Goal: Task Accomplishment & Management: Use online tool/utility

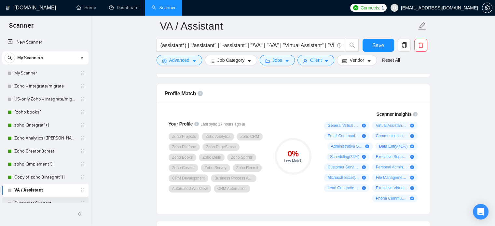
scroll to position [46, 0]
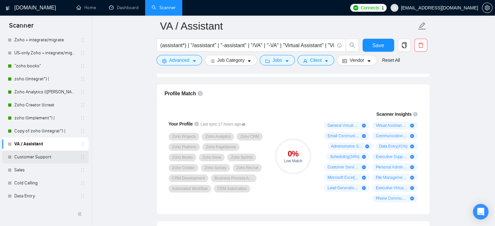
click at [45, 156] on link "Customer Support" at bounding box center [45, 157] width 62 height 13
click at [42, 142] on link "VA / Assistant" at bounding box center [45, 144] width 62 height 13
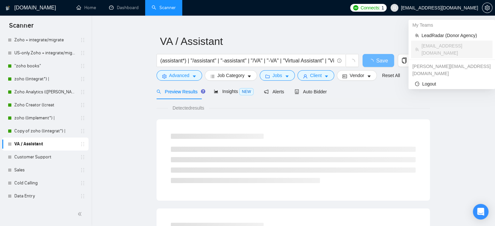
click at [465, 8] on span "zain@byteit.com" at bounding box center [439, 8] width 77 height 0
click at [441, 35] on span "LeadRadar (Donor Agency)" at bounding box center [455, 35] width 67 height 7
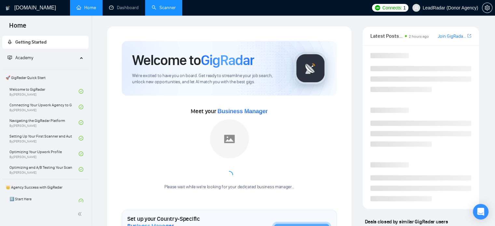
click at [176, 8] on link "Scanner" at bounding box center [164, 8] width 24 height 6
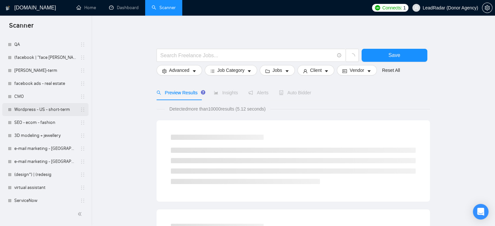
scroll to position [150, 0]
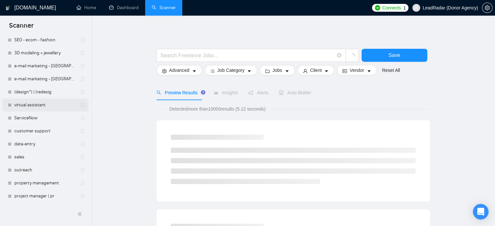
click at [43, 104] on link "virtual assistant" at bounding box center [45, 105] width 62 height 13
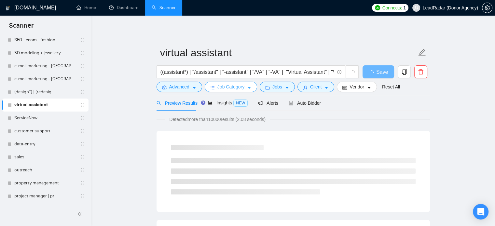
click at [249, 86] on icon "caret-down" at bounding box center [249, 88] width 5 height 5
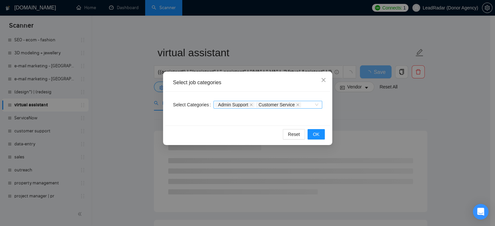
click at [316, 105] on div "Admin Support Customer Service" at bounding box center [268, 105] width 109 height 8
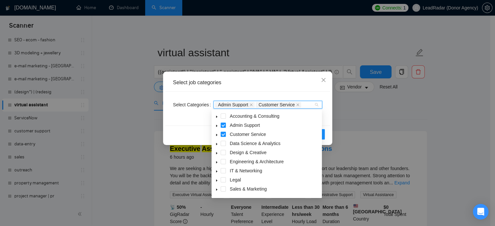
click at [365, 91] on div "Select job categories Select Categories Admin Support Customer Service Reset OK" at bounding box center [247, 113] width 495 height 226
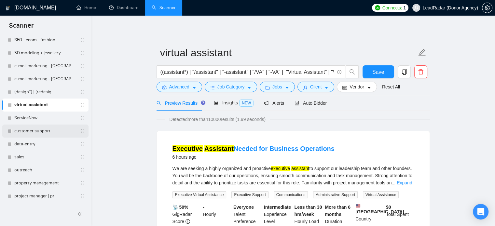
click at [35, 130] on link "customer support" at bounding box center [45, 131] width 62 height 13
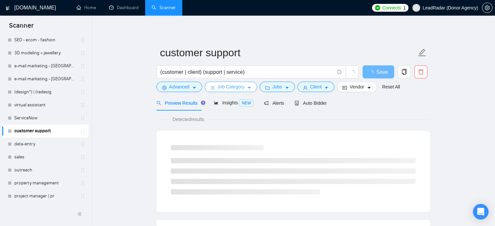
click at [248, 87] on icon "caret-down" at bounding box center [249, 88] width 5 height 5
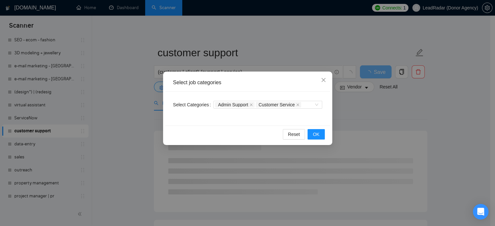
click at [354, 101] on div "Select job categories Select Categories Admin Support Customer Service Reset OK" at bounding box center [247, 113] width 495 height 226
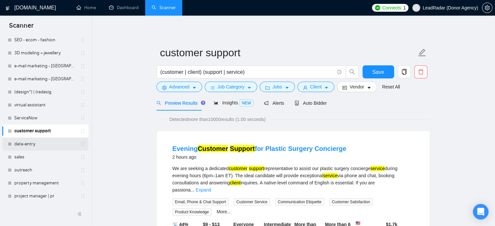
click at [55, 144] on link "data-entry" at bounding box center [45, 144] width 62 height 13
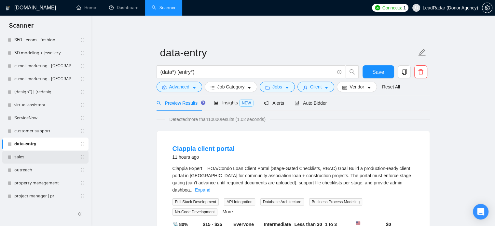
click at [43, 160] on link "sales" at bounding box center [45, 157] width 62 height 13
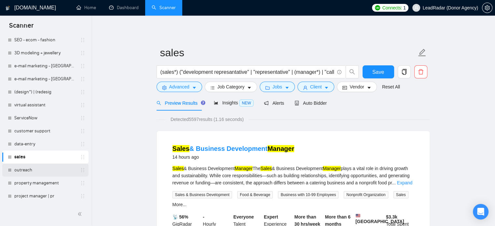
click at [39, 169] on link "outreach" at bounding box center [45, 170] width 62 height 13
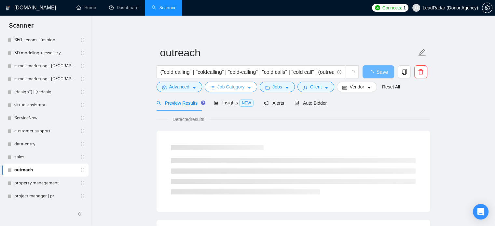
click at [251, 88] on button "Job Category" at bounding box center [231, 87] width 52 height 10
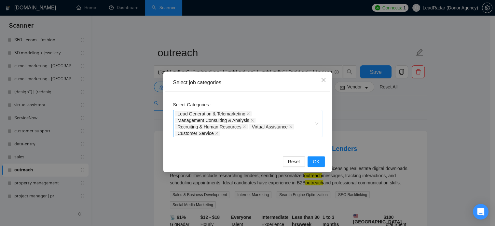
click at [316, 125] on div "Lead Generation & Telemarketing Management Consulting & Analysis Recruiting & H…" at bounding box center [247, 123] width 149 height 27
click at [376, 114] on div "Select job categories Select Categories Lead Generation & Telemarketing, Manage…" at bounding box center [247, 113] width 495 height 226
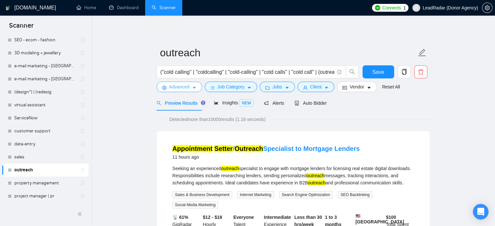
click at [182, 90] on span "Advanced" at bounding box center [179, 86] width 20 height 7
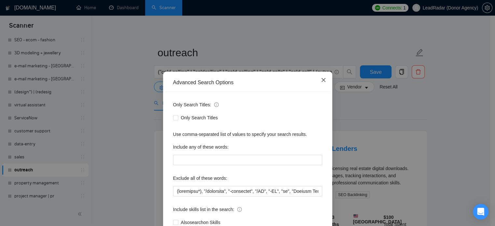
click at [317, 80] on span "Close" at bounding box center [324, 81] width 18 height 18
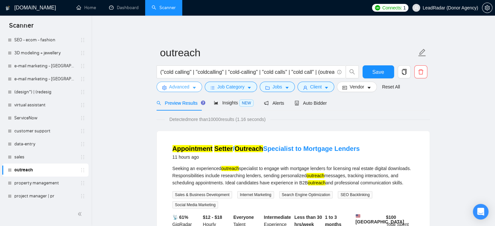
click at [183, 87] on span "Advanced" at bounding box center [179, 86] width 20 height 7
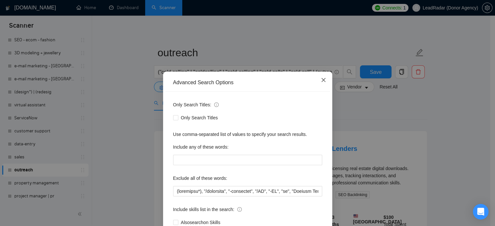
click at [316, 80] on span "Close" at bounding box center [324, 81] width 18 height 18
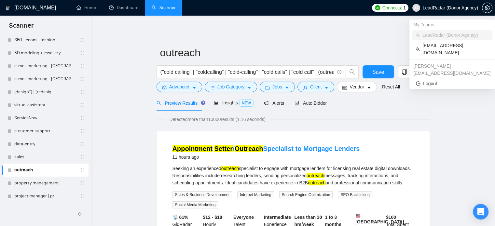
click at [430, 8] on span "LeadRadar (Donor Agency)" at bounding box center [450, 8] width 55 height 0
click at [432, 44] on span "zain@byteit.com" at bounding box center [456, 49] width 66 height 14
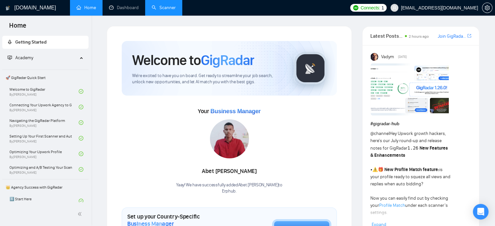
click at [162, 7] on link "Scanner" at bounding box center [164, 8] width 24 height 6
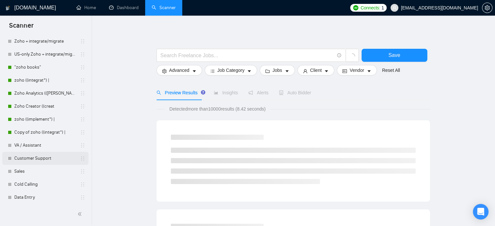
scroll to position [46, 0]
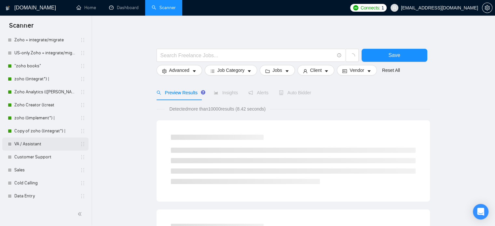
click at [33, 147] on link "VA / Assistant" at bounding box center [45, 144] width 62 height 13
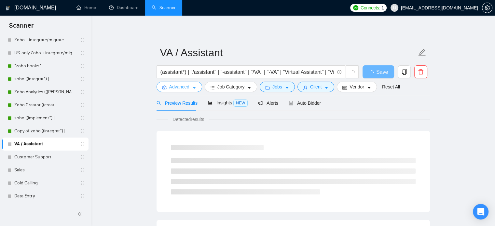
click at [190, 89] on button "Advanced" at bounding box center [180, 87] width 46 height 10
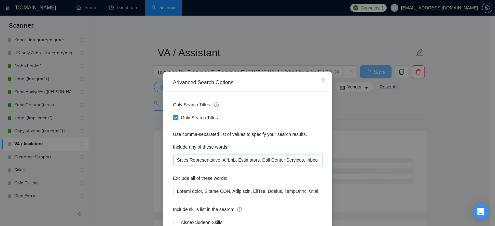
click at [193, 161] on input "Sales Representative, Airbnb, Estimators, Call Center Services, Inbound/Outboun…" at bounding box center [247, 160] width 149 height 10
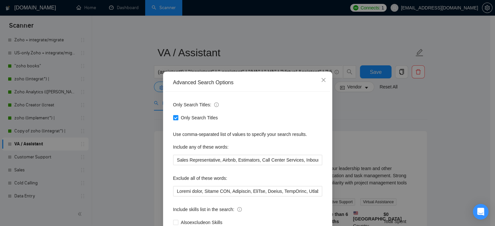
click at [431, 109] on div "Advanced Search Options Only Search Titles: Only Search Titles Use comma-separa…" at bounding box center [247, 113] width 495 height 226
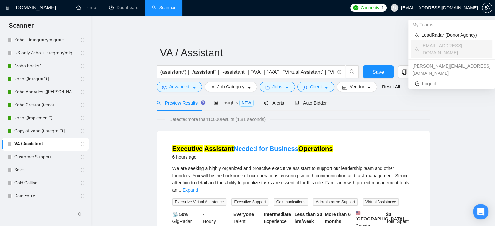
click at [454, 8] on span "zain@byteit.com" at bounding box center [439, 8] width 77 height 0
click at [431, 35] on span "LeadRadar (Donor Agency)" at bounding box center [455, 35] width 67 height 7
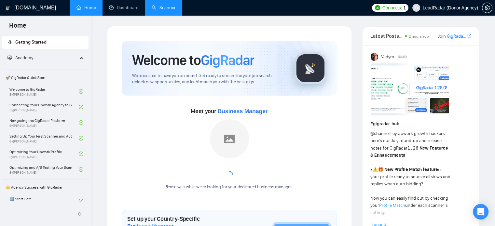
click at [159, 7] on link "Scanner" at bounding box center [164, 8] width 24 height 6
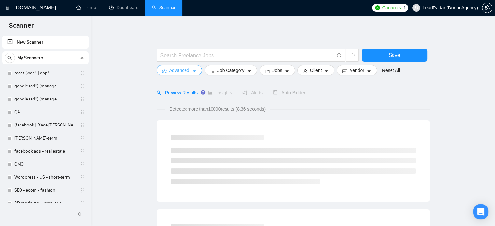
click at [190, 72] on button "Advanced" at bounding box center [180, 70] width 46 height 10
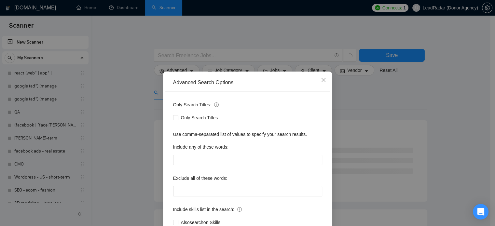
click at [369, 90] on div "Advanced Search Options Only Search Titles: Only Search Titles Use comma-separa…" at bounding box center [247, 113] width 495 height 226
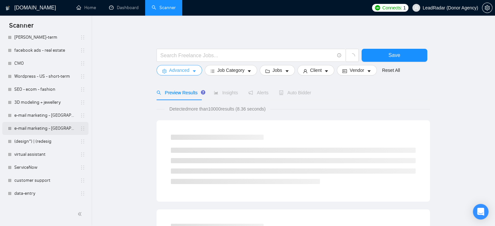
scroll to position [101, 0]
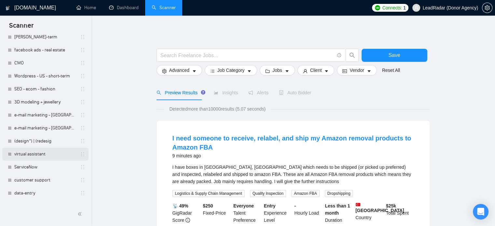
click at [29, 149] on link "virtual assistant" at bounding box center [45, 154] width 62 height 13
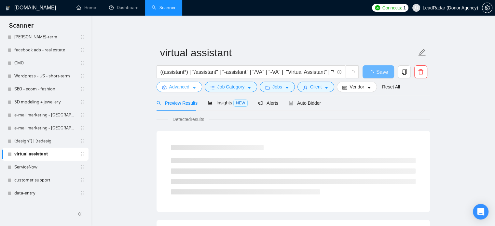
click at [187, 91] on button "Advanced" at bounding box center [180, 87] width 46 height 10
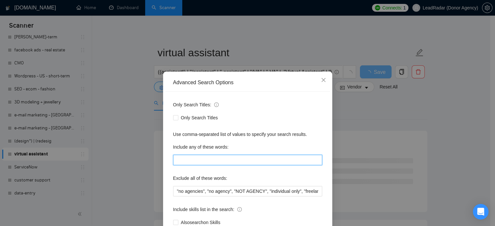
click at [204, 161] on input "text" at bounding box center [247, 160] width 149 height 10
paste input "Sales Representative, Airbnb, Estimators, Call Center Services, Inbound/Outboun…"
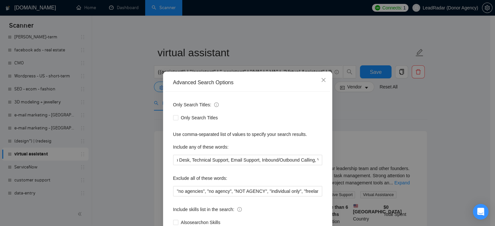
click at [426, 112] on div "Advanced Search Options Only Search Titles: Only Search Titles Use comma-separa…" at bounding box center [247, 113] width 495 height 226
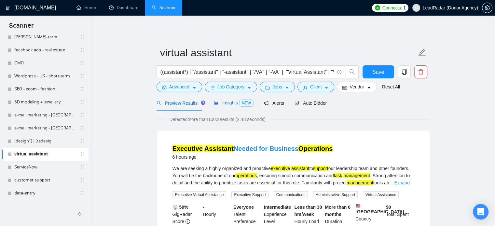
click at [227, 103] on span "Insights NEW" at bounding box center [234, 102] width 40 height 5
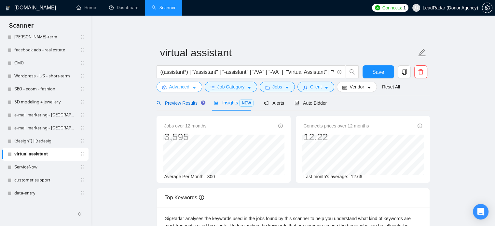
click at [181, 103] on span "Preview Results" at bounding box center [180, 103] width 47 height 5
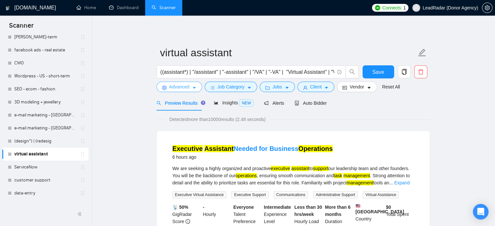
click at [180, 90] on span "Advanced" at bounding box center [179, 86] width 20 height 7
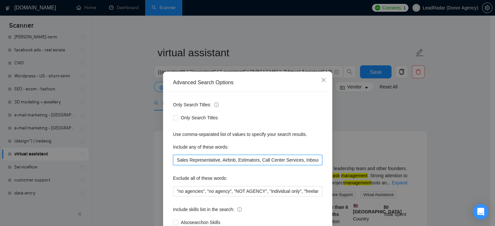
click at [174, 161] on input "Sales Representative, Airbnb, Estimators, Call Center Services, Inbound/Outboun…" at bounding box center [247, 160] width 149 height 10
drag, startPoint x: 217, startPoint y: 161, endPoint x: 159, endPoint y: 161, distance: 58.3
click at [163, 161] on div "Advanced Search Options Only Search Titles: Only Search Titles Use comma-separa…" at bounding box center [247, 167] width 169 height 191
click at [214, 161] on input "Airbnb, Estimators, Call Center Services, Inbound/Outbound Call Handling, IVR (…" at bounding box center [247, 160] width 149 height 10
click at [237, 162] on input "Airbnb, Estimators, Call Center Services, Inbound/Outbound Call Handling, IVR (…" at bounding box center [247, 160] width 149 height 10
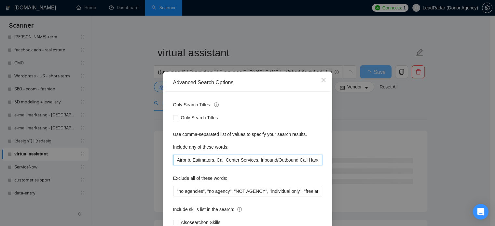
drag, startPoint x: 254, startPoint y: 160, endPoint x: 213, endPoint y: 162, distance: 41.1
click at [213, 162] on input "Airbnb, Estimators, Call Center Services, Inbound/Outbound Call Handling, IVR (…" at bounding box center [247, 160] width 149 height 10
drag, startPoint x: 281, startPoint y: 161, endPoint x: 214, endPoint y: 162, distance: 67.7
click at [214, 162] on input "Airbnb, Estimators, Inbound/Outbound Call Handling, IVR (Interactive Voice Resp…" at bounding box center [247, 160] width 149 height 10
click at [211, 162] on input "Airbnb, Estimators, Call Center Services, Inbound/Outbound Call Handling, IVR (…" at bounding box center [247, 160] width 149 height 10
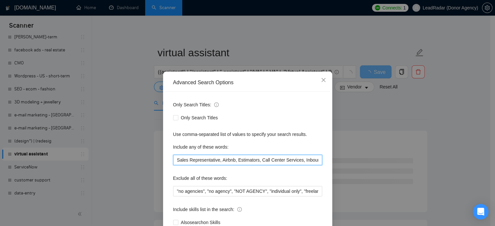
click at [173, 161] on input "Sales Representative, Airbnb, Estimators, Call Center Services, Inbound/Outboun…" at bounding box center [247, 160] width 149 height 10
click at [216, 161] on input ""Sales Representative, Airbnb, Estimators, Call Center Services, Inbound/Outbou…" at bounding box center [247, 160] width 149 height 10
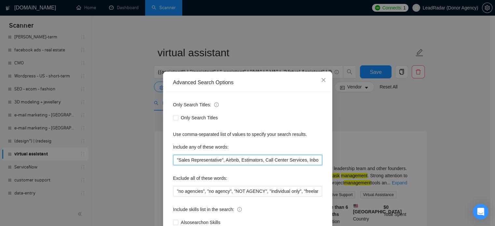
click at [222, 161] on input ""Sales Representative", Airbnb, Estimators, Call Center Services, Inbound/Outbo…" at bounding box center [247, 160] width 149 height 10
click at [236, 161] on input ""Sales Representative", Airbnb, Estimators, Call Center Services, Inbound/Outbo…" at bounding box center [247, 160] width 149 height 10
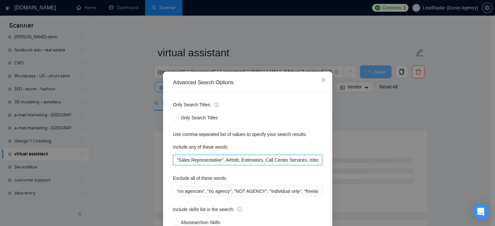
click at [262, 160] on input ""Sales Representative", Airbnb, Estimators, Call Center Services, Inbound/Outbo…" at bounding box center [247, 160] width 149 height 10
click at [261, 161] on input ""Sales Representative", Airbnb, Estimators, Call Center Services, Inbound/Outbo…" at bounding box center [247, 160] width 149 height 10
click at [301, 161] on input ""Sales Representative", Airbnb, Estimators, "Call Center Services, Inbound/Outb…" at bounding box center [247, 160] width 149 height 10
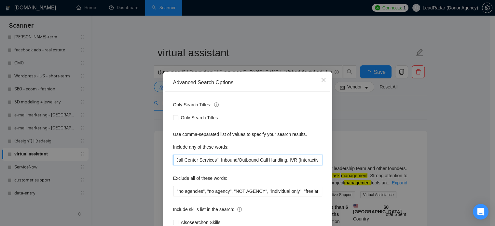
scroll to position [0, 121]
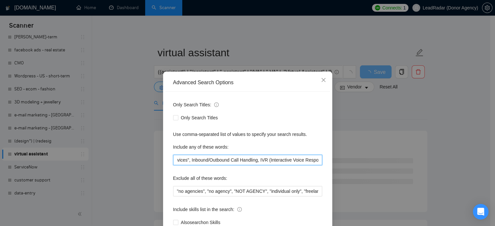
click at [184, 160] on input ""Sales Representative", Airbnb, Estimators, "Call Center Services", Inbound/Out…" at bounding box center [247, 160] width 149 height 10
click at [253, 162] on input ""Sales Representative", Airbnb, Estimators, "Call Center Services", "Inbound/Ou…" at bounding box center [247, 160] width 149 height 10
click at [231, 160] on input ""Sales Representative", Airbnb, Estimators, "Call Center Services", "Inbound/Ou…" at bounding box center [247, 160] width 149 height 10
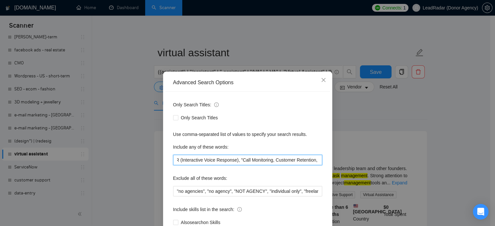
click at [263, 162] on input ""Sales Representative", Airbnb, Estimators, "Call Center Services", "Inbound/Ou…" at bounding box center [247, 160] width 149 height 10
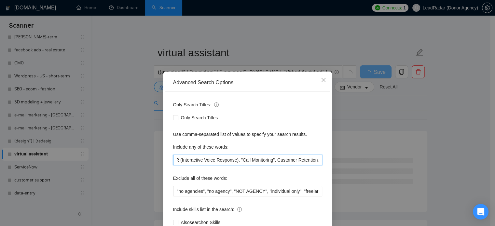
click at [267, 161] on input ""Sales Representative", Airbnb, Estimators, "Call Center Services", "Inbound/Ou…" at bounding box center [247, 160] width 149 height 10
click at [269, 161] on input ""Sales Representative", Airbnb, Estimators, "Call Center Services", "Inbound/Ou…" at bounding box center [247, 160] width 149 height 10
click at [312, 161] on input ""Sales Representative", Airbnb, Estimators, "Call Center Services", "Inbound/Ou…" at bounding box center [247, 160] width 149 height 10
click at [310, 161] on input ""Sales Representative", Airbnb, Estimators, "Call Center Services", "Inbound/Ou…" at bounding box center [247, 160] width 149 height 10
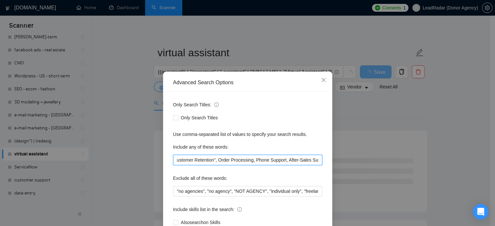
click at [210, 161] on input ""Sales Representative", Airbnb, Estimators, "Call Center Services", "Inbound/Ou…" at bounding box center [247, 160] width 149 height 10
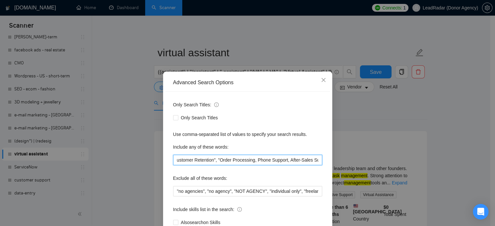
click at [245, 161] on input ""Sales Representative", Airbnb, Estimators, "Call Center Services", "Inbound/Ou…" at bounding box center [247, 160] width 149 height 10
click at [250, 161] on input ""Sales Representative", Airbnb, Estimators, "Call Center Services", "Inbound/Ou…" at bounding box center [247, 160] width 149 height 10
click at [281, 160] on input ""Sales Representative", Airbnb, Estimators, "Call Center Services", "Inbound/Ou…" at bounding box center [247, 160] width 149 height 10
click at [286, 161] on input ""Sales Representative", Airbnb, Estimators, "Call Center Services", "Inbound/Ou…" at bounding box center [247, 160] width 149 height 10
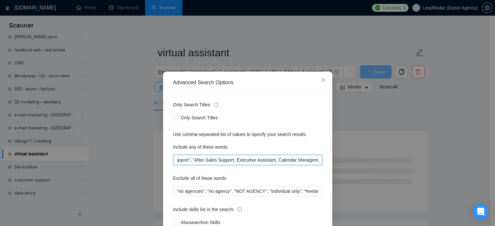
scroll to position [0, 406]
click at [239, 161] on input ""Sales Representative", Airbnb, Estimators, "Call Center Services", "Inbound/Ou…" at bounding box center [247, 160] width 149 height 10
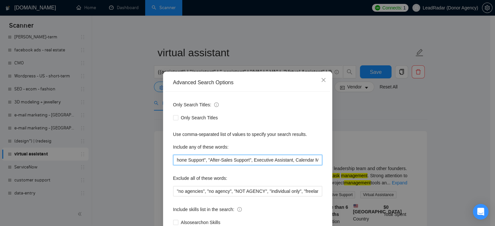
click at [242, 160] on input ""Sales Representative", Airbnb, Estimators, "Call Center Services", "Inbound/Ou…" at bounding box center [247, 160] width 149 height 10
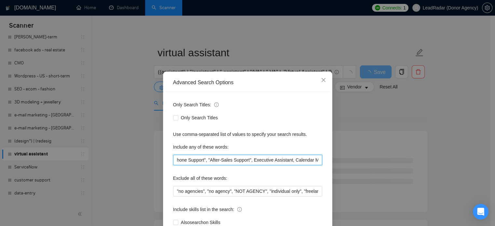
click at [243, 160] on input ""Sales Representative", Airbnb, Estimators, "Call Center Services", "Inbound/Ou…" at bounding box center [247, 160] width 149 height 10
click at [281, 161] on input ""Sales Representative", Airbnb, Estimators, "Call Center Services", "Inbound/Ou…" at bounding box center [247, 160] width 149 height 10
click at [283, 162] on input ""Sales Representative", Airbnb, Estimators, "Call Center Services", "Inbound/Ou…" at bounding box center [247, 160] width 149 height 10
click at [286, 161] on input ""Sales Representative", Airbnb, Estimators, "Call Center Services", "Inbound/Ou…" at bounding box center [247, 160] width 149 height 10
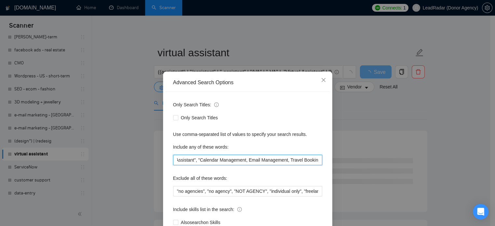
click at [233, 162] on input ""Sales Representative", Airbnb, Estimators, "Call Center Services", "Inbound/Ou…" at bounding box center [247, 160] width 149 height 10
click at [238, 161] on input ""Sales Representative", Airbnb, Estimators, "Call Center Services", "Inbound/Ou…" at bounding box center [247, 160] width 149 height 10
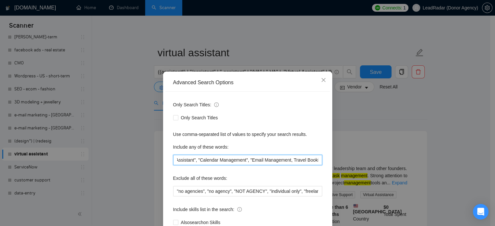
click at [278, 161] on input ""Sales Representative", Airbnb, Estimators, "Call Center Services", "Inbound/Ou…" at bounding box center [247, 160] width 149 height 10
click at [283, 162] on input ""Sales Representative", Airbnb, Estimators, "Call Center Services", "Inbound/Ou…" at bounding box center [247, 160] width 149 height 10
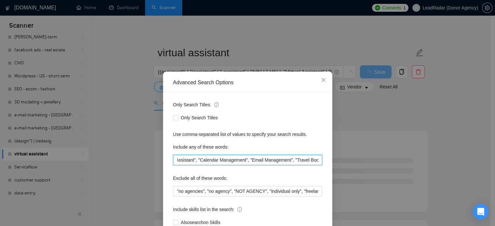
click at [312, 162] on input ""Sales Representative", Airbnb, Estimators, "Call Center Services", "Inbound/Ou…" at bounding box center [247, 160] width 149 height 10
click at [312, 161] on input ""Sales Representative", Airbnb, Estimators, "Call Center Services", "Inbound/Ou…" at bounding box center [247, 160] width 149 height 10
click at [313, 161] on input ""Sales Representative", Airbnb, Estimators, "Call Center Services", "Inbound/Ou…" at bounding box center [247, 160] width 149 height 10
click at [189, 160] on input ""Sales Representative", Airbnb, Estimators, "Call Center Services", "Inbound/Ou…" at bounding box center [247, 160] width 149 height 10
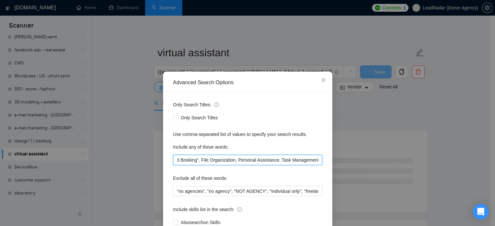
click at [188, 160] on input ""Sales Representative", Airbnb, Estimators, "Call Center Services", "Inbound/Ou…" at bounding box center [247, 160] width 149 height 10
type input ""Sales Representative", Airbnb, Estimators, "Call Center Services", "Inbound/Ou…"
click at [378, 121] on div "Advanced Search Options Only Search Titles: Only Search Titles Use comma-separa…" at bounding box center [247, 113] width 495 height 226
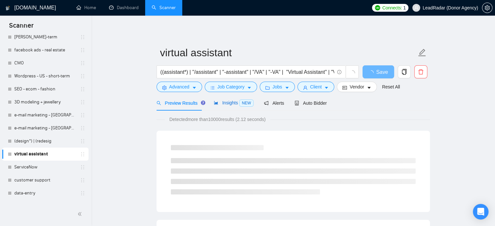
click at [229, 102] on span "Insights NEW" at bounding box center [234, 102] width 40 height 5
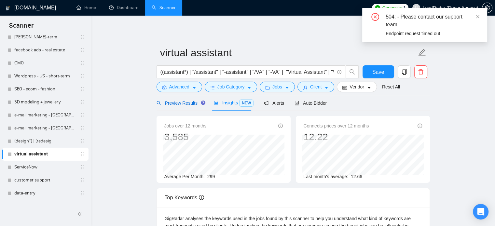
click at [186, 104] on span "Preview Results" at bounding box center [180, 103] width 47 height 5
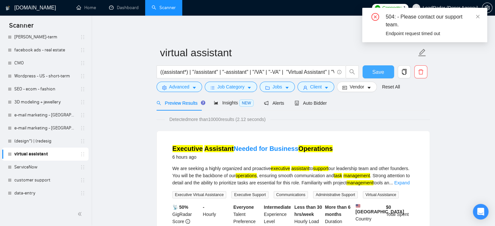
click at [367, 74] on button "Save" at bounding box center [379, 71] width 32 height 13
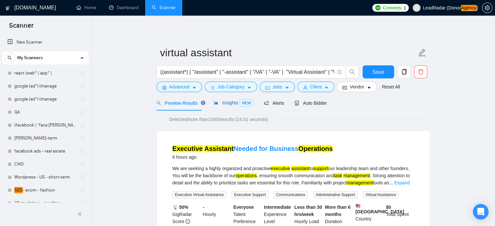
click at [236, 103] on span "Insights NEW" at bounding box center [234, 102] width 40 height 5
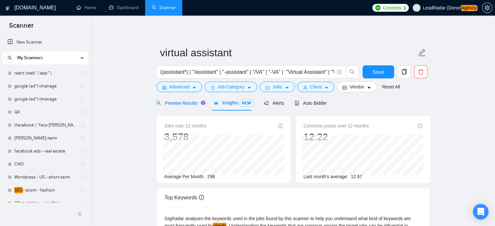
click at [180, 101] on span "Preview Results" at bounding box center [180, 103] width 47 height 5
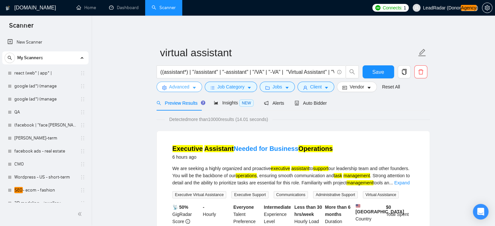
click at [187, 85] on span "Advanced" at bounding box center [179, 86] width 20 height 7
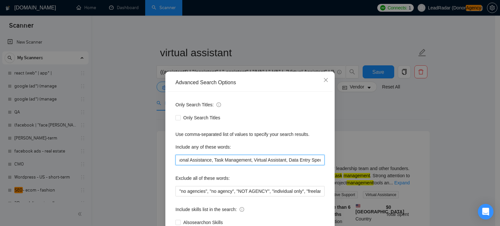
drag, startPoint x: 293, startPoint y: 162, endPoint x: 338, endPoint y: 162, distance: 44.9
click at [338, 162] on div "Advanced Search Options Only Search Titles: Only Search Titles Use comma-separa…" at bounding box center [250, 113] width 500 height 226
click at [260, 160] on input ""Sales Representative", Airbnb, Estimators, "Call Center Services", "Inbound/Ou…" at bounding box center [249, 160] width 149 height 10
click at [213, 161] on input ""Sales Representative", Airbnb, Estimators, "Call Center Services", "Inbound/Ou…" at bounding box center [249, 160] width 149 height 10
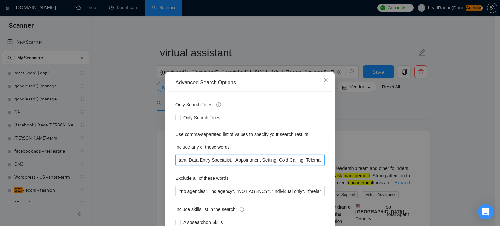
click at [257, 162] on input ""Sales Representative", Airbnb, Estimators, "Call Center Services", "Inbound/Ou…" at bounding box center [249, 160] width 149 height 10
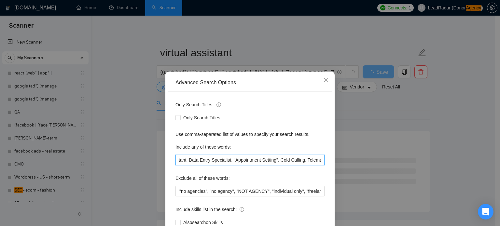
click at [212, 161] on input ""Sales Representative", Airbnb, Estimators, "Call Center Services", "Inbound/Ou…" at bounding box center [249, 160] width 149 height 10
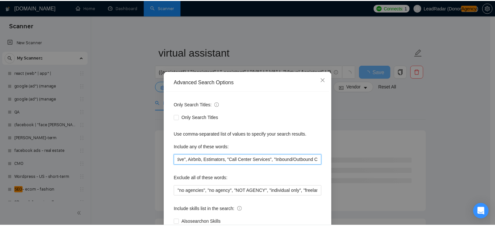
scroll to position [0, 0]
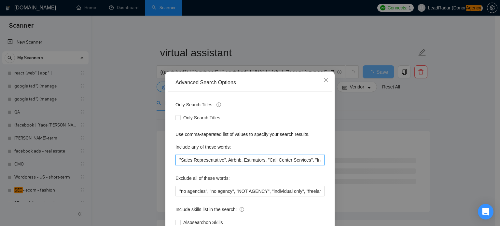
click at [212, 161] on input ""Sales Representative", Airbnb, Estimators, "Call Center Services", "Inbound/Ou…" at bounding box center [249, 160] width 149 height 10
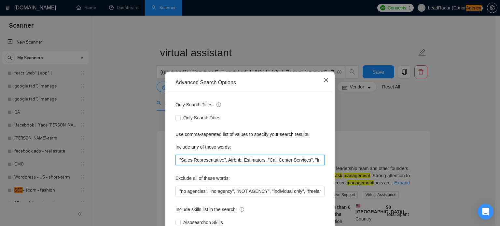
type input ""Sales Representative", Airbnb, Estimators, "Call Center Services", "Inbound/Ou…"
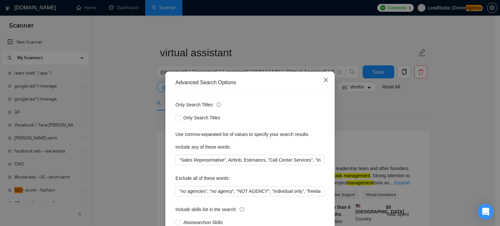
click at [323, 80] on icon "close" at bounding box center [325, 79] width 5 height 5
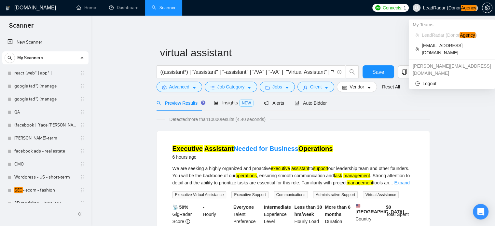
click at [451, 4] on span "LeadRadar (Donor Agency )" at bounding box center [445, 7] width 73 height 21
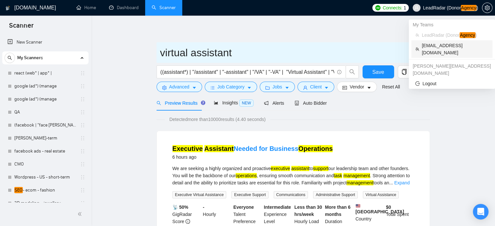
click at [437, 47] on span "zain@byteit.com" at bounding box center [455, 49] width 67 height 14
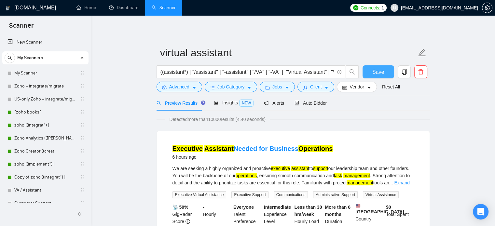
click at [373, 69] on span "Save" at bounding box center [378, 72] width 12 height 8
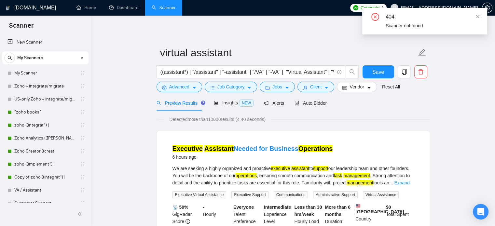
click at [480, 14] on div "404: Scanner not found" at bounding box center [424, 21] width 125 height 27
click at [478, 17] on icon "close" at bounding box center [478, 16] width 5 height 5
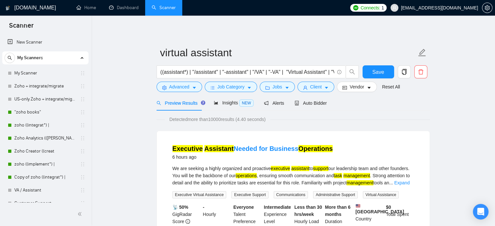
click at [459, 8] on span "zain@byteit.com" at bounding box center [439, 8] width 77 height 0
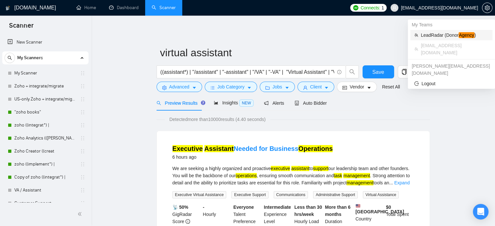
click at [446, 35] on span "LeadRadar (Donor Agency )" at bounding box center [455, 35] width 68 height 7
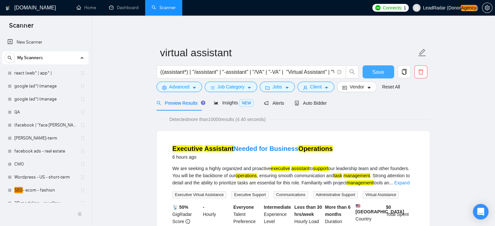
click at [381, 74] on span "Save" at bounding box center [378, 72] width 12 height 8
click at [443, 6] on span "LeadRadar (Donor Agency )" at bounding box center [450, 8] width 55 height 5
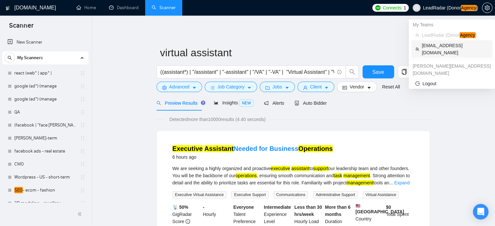
click at [437, 49] on span "zain@byteit.com" at bounding box center [455, 49] width 67 height 14
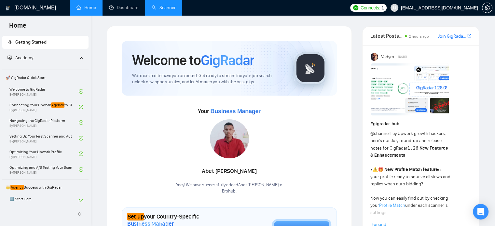
click at [170, 5] on link "Scanner" at bounding box center [164, 8] width 24 height 6
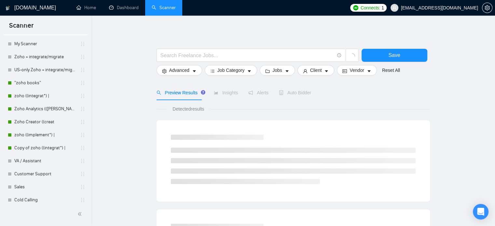
scroll to position [46, 0]
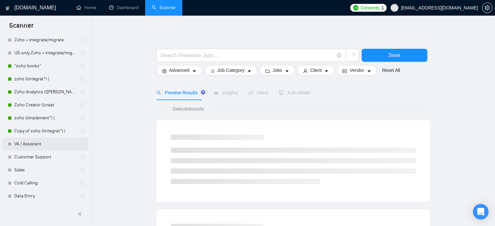
click at [29, 146] on link "VA / Assistant" at bounding box center [45, 144] width 62 height 13
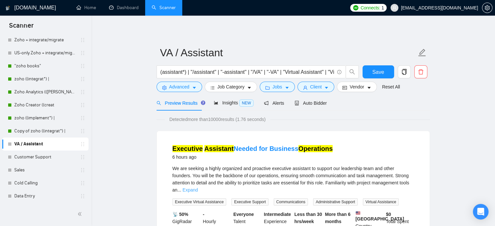
click at [198, 188] on link "Expand" at bounding box center [190, 190] width 15 height 5
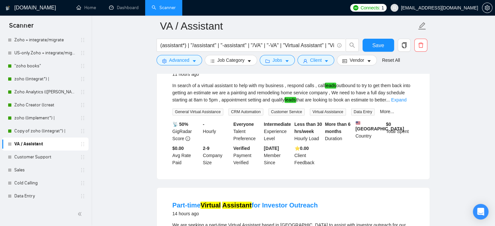
scroll to position [246, 0]
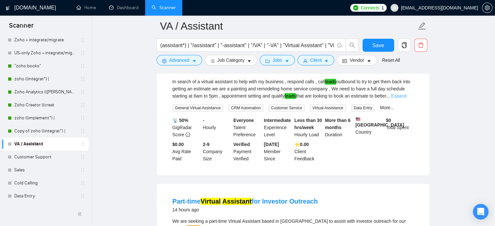
click at [405, 99] on link "Expand" at bounding box center [398, 95] width 15 height 5
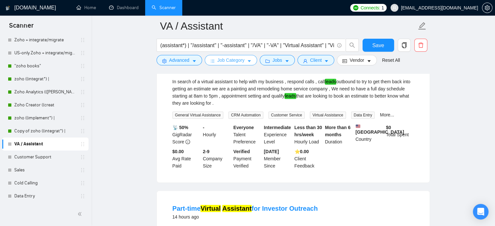
click at [244, 63] on button "Job Category" at bounding box center [231, 60] width 52 height 10
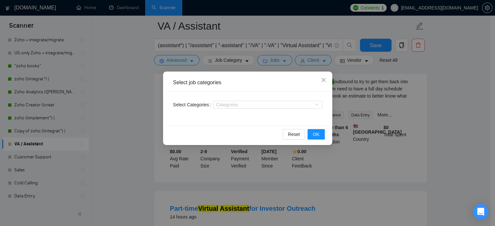
click at [250, 62] on div "Select job categories Select Categories Categories Reset OK" at bounding box center [247, 113] width 495 height 226
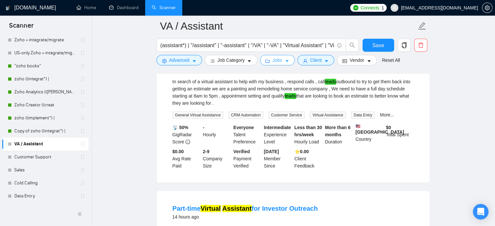
click at [278, 58] on span "Jobs" at bounding box center [277, 60] width 10 height 7
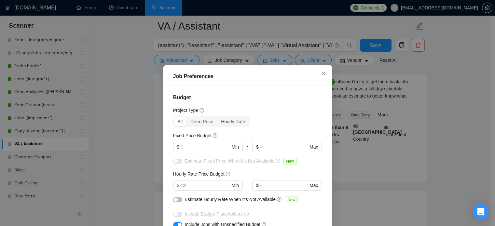
click at [287, 63] on div "Job Preferences Budget Project Type All Fixed Price Hourly Rate Fixed Price Bud…" at bounding box center [247, 113] width 495 height 226
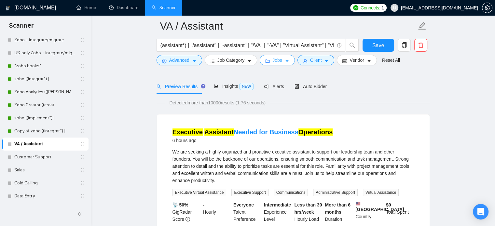
scroll to position [0, 0]
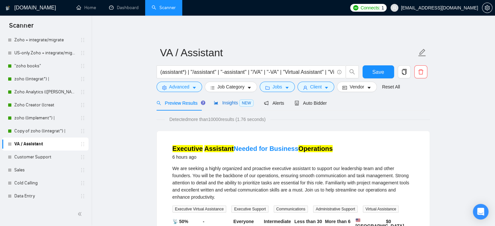
click at [230, 104] on span "Insights NEW" at bounding box center [234, 102] width 40 height 5
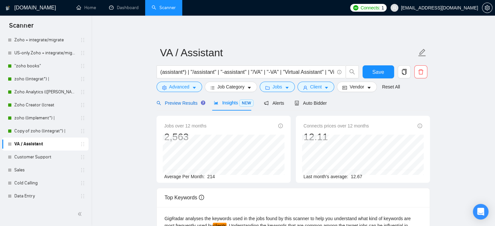
click at [171, 102] on span "Preview Results" at bounding box center [180, 103] width 47 height 5
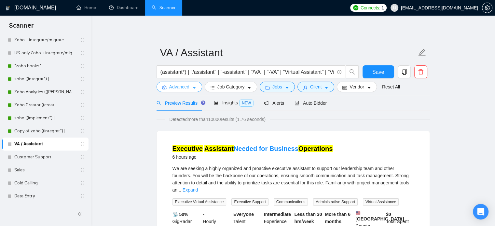
click at [176, 89] on span "Advanced" at bounding box center [179, 86] width 20 height 7
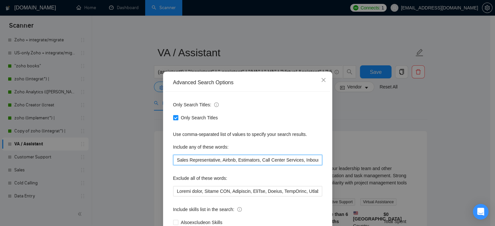
click at [211, 161] on input "Sales Representative, Airbnb, Estimators, Call Center Services, Inbound/Outboun…" at bounding box center [247, 160] width 149 height 10
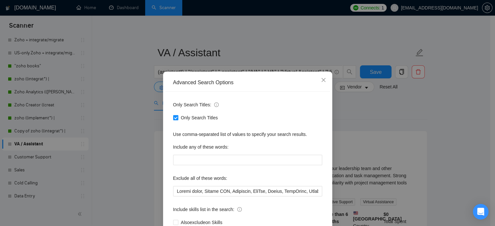
click at [385, 117] on div "Advanced Search Options Only Search Titles: Only Search Titles Use comma-separa…" at bounding box center [247, 113] width 495 height 226
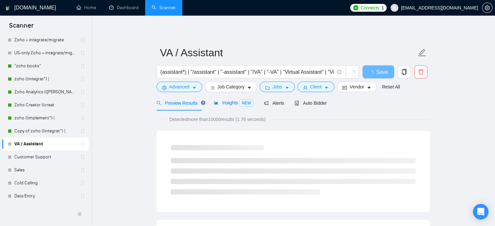
click at [224, 103] on span "Insights NEW" at bounding box center [234, 102] width 40 height 5
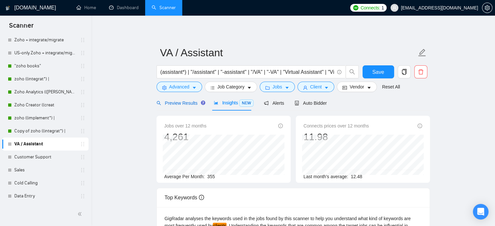
click at [171, 105] on span "Preview Results" at bounding box center [180, 103] width 47 height 5
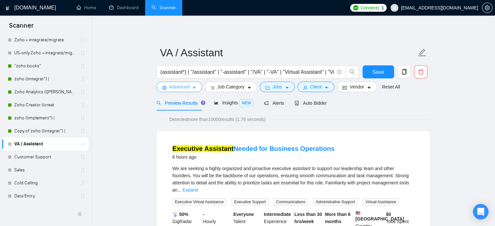
click at [190, 84] on button "Advanced" at bounding box center [180, 87] width 46 height 10
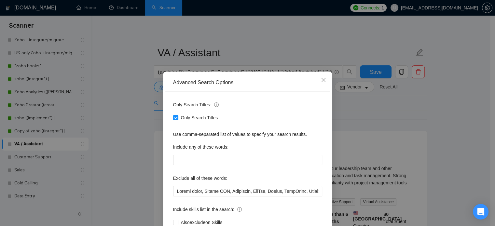
click at [198, 170] on div "Only Search Titles: Only Search Titles Use comma-separated list of values to sp…" at bounding box center [247, 168] width 165 height 152
click at [197, 165] on input "text" at bounding box center [247, 160] width 149 height 10
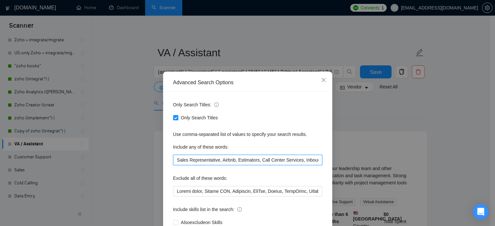
click at [197, 164] on input "Sales Representative, Airbnb, Estimators, Call Center Services, Inbound/Outboun…" at bounding box center [247, 160] width 149 height 10
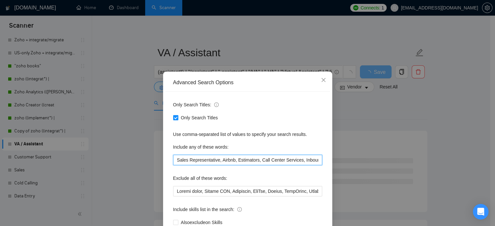
type input "Sales Representative, Airbnb, Estimators, Call Center Services, Inbound/Outboun…"
click at [412, 103] on div "Advanced Search Options Only Search Titles: Only Search Titles Use comma-separa…" at bounding box center [247, 113] width 495 height 226
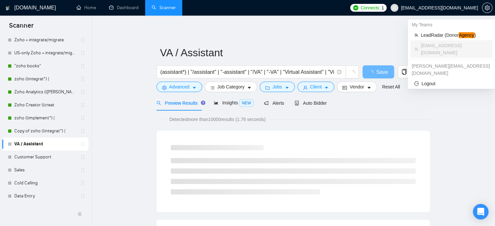
click at [458, 8] on span "zain@byteit.com" at bounding box center [439, 8] width 77 height 0
click at [442, 35] on span "LeadRadar (Donor Agency )" at bounding box center [455, 35] width 68 height 7
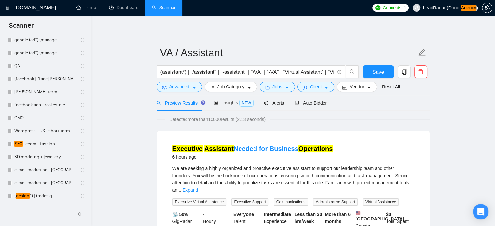
click at [456, 7] on span "LeadRadar (Donor Agency )" at bounding box center [450, 8] width 55 height 5
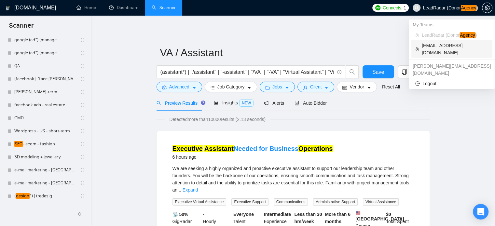
click at [428, 43] on span "zain@byteit.com" at bounding box center [455, 49] width 67 height 14
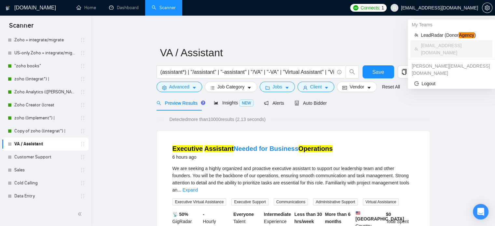
click at [457, 8] on span "zain@byteit.com" at bounding box center [439, 8] width 77 height 0
click at [435, 35] on span "LeadRadar (Donor Agency )" at bounding box center [455, 35] width 68 height 7
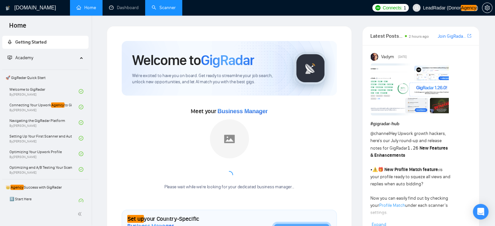
click at [162, 6] on link "Scanner" at bounding box center [164, 8] width 24 height 6
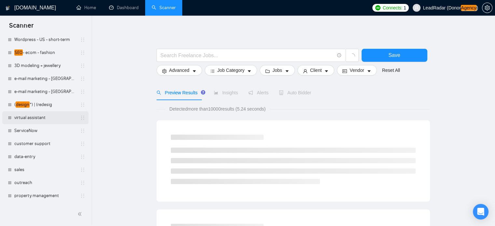
scroll to position [138, 0]
click at [37, 118] on link "virtual assistant" at bounding box center [45, 117] width 62 height 13
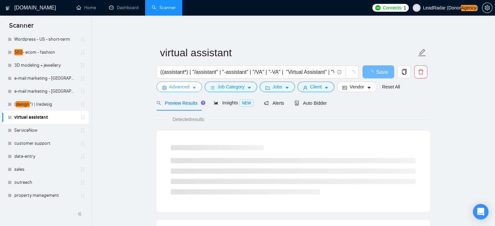
click at [192, 86] on span "caret-down" at bounding box center [194, 87] width 5 height 5
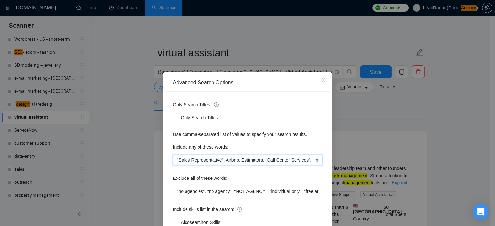
click at [194, 157] on input ""Sales Representative", Airbnb, Estimators, "Call Center Services", "Inbound/Ou…" at bounding box center [247, 160] width 149 height 10
paste input "Sales Representative, Airbnb, Estimators, Call Center Services, Inbound/Outboun…"
type input "Sales Representative, Airbnb, Estimators, Call Center Services, Inbound/Outboun…"
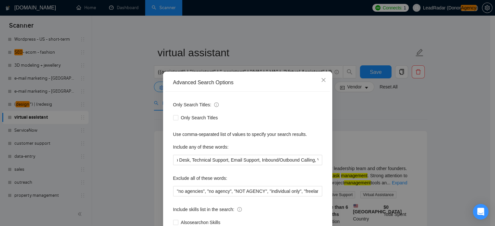
click at [364, 117] on div "Advanced Search Options Only Search Titles: Only Search Titles Use comma-separa…" at bounding box center [247, 113] width 495 height 226
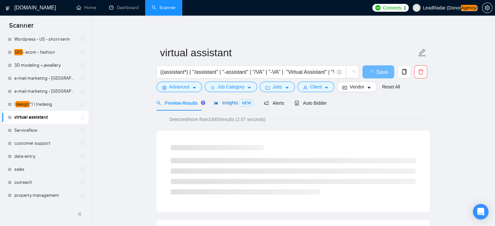
click at [225, 104] on span "Insights NEW" at bounding box center [234, 102] width 40 height 5
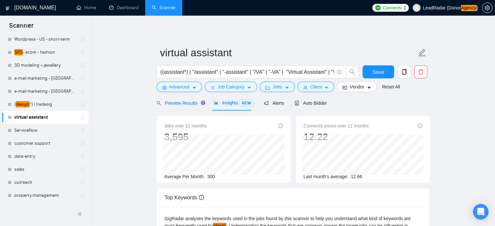
click at [179, 104] on span "Preview Results" at bounding box center [180, 103] width 47 height 5
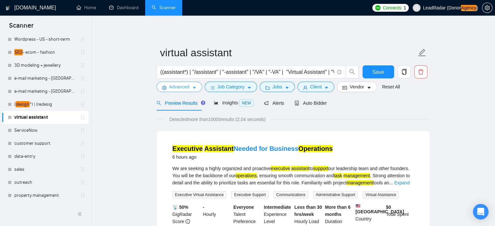
click at [193, 90] on icon "caret-down" at bounding box center [194, 88] width 5 height 5
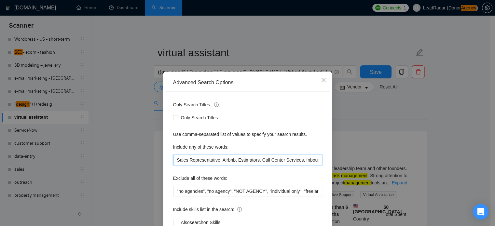
click at [223, 162] on input "Sales Representative, Airbnb, Estimators, Call Center Services, Inbound/Outboun…" at bounding box center [247, 160] width 149 height 10
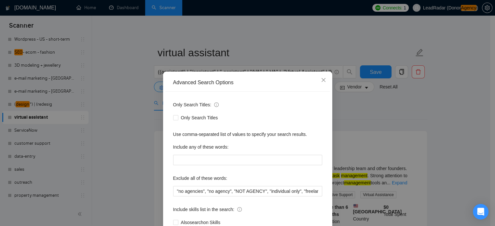
click at [445, 122] on div "Advanced Search Options Only Search Titles: Only Search Titles Use comma-separa…" at bounding box center [247, 113] width 495 height 226
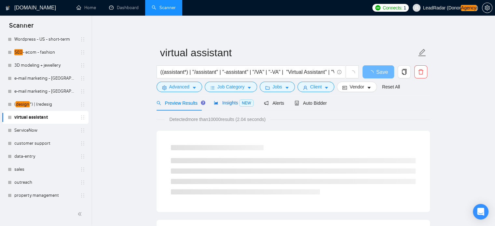
click at [236, 104] on span "Insights NEW" at bounding box center [234, 102] width 40 height 5
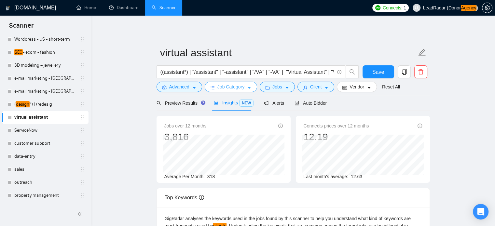
click at [238, 91] on button "Job Category" at bounding box center [231, 87] width 52 height 10
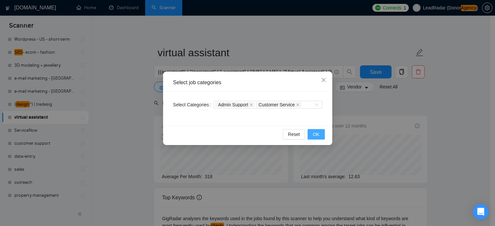
click at [317, 139] on button "OK" at bounding box center [316, 134] width 17 height 10
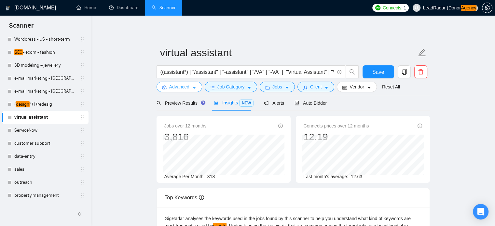
click at [192, 90] on icon "caret-down" at bounding box center [194, 88] width 5 height 5
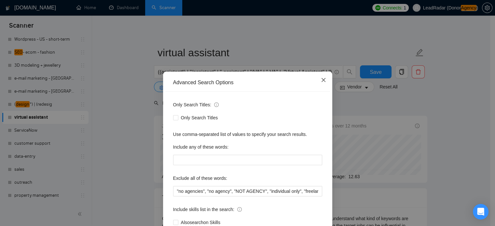
click at [317, 81] on span "Close" at bounding box center [324, 81] width 18 height 18
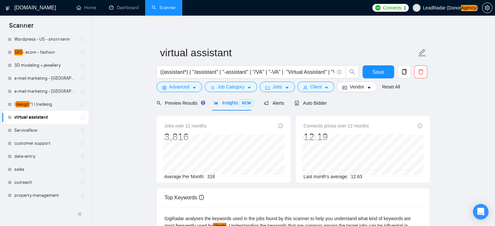
click at [382, 69] on span "Save" at bounding box center [378, 72] width 12 height 8
click at [46, 196] on link "property management" at bounding box center [45, 195] width 62 height 13
click at [40, 194] on link "property management" at bounding box center [45, 195] width 62 height 13
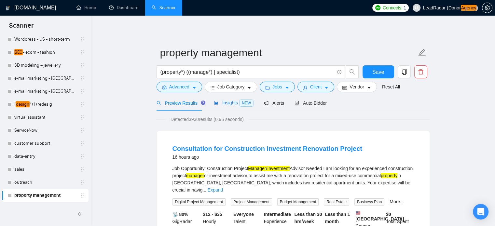
click at [224, 103] on span "Insights NEW" at bounding box center [234, 102] width 40 height 5
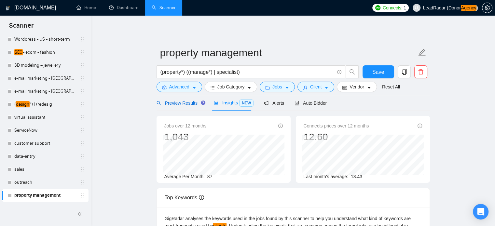
click at [180, 105] on span "Preview Results" at bounding box center [180, 103] width 47 height 5
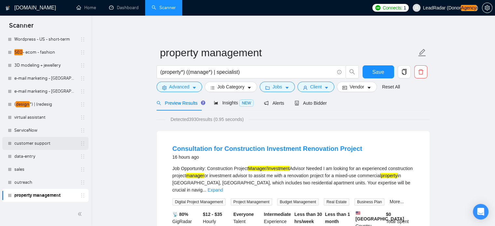
click at [44, 143] on link "customer support" at bounding box center [45, 143] width 62 height 13
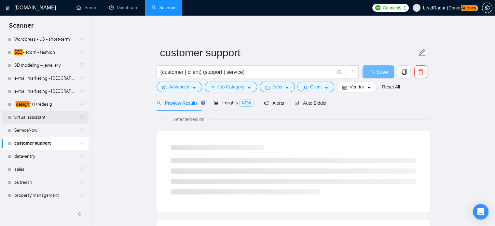
click at [48, 116] on link "virtual assistant" at bounding box center [45, 117] width 62 height 13
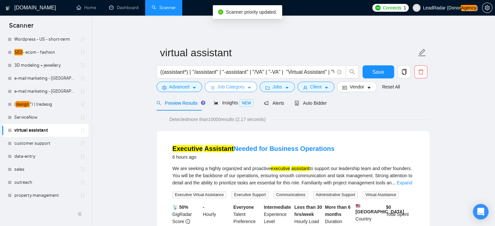
click at [230, 87] on span "Job Category" at bounding box center [230, 86] width 27 height 7
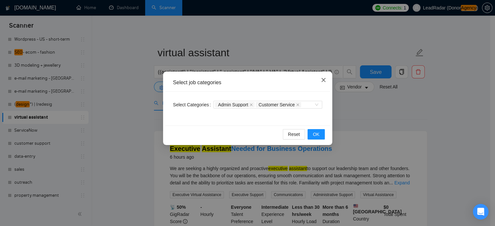
click at [324, 80] on icon "close" at bounding box center [323, 80] width 4 height 4
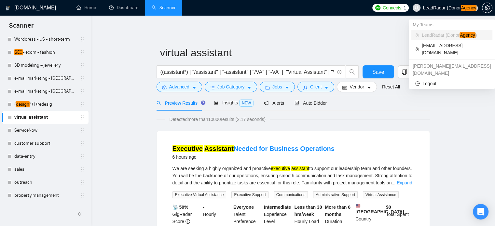
click at [462, 7] on em "Agency" at bounding box center [469, 8] width 16 height 6
click at [444, 47] on span "zain@byteit.com" at bounding box center [455, 49] width 67 height 14
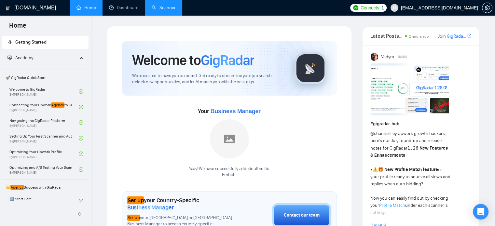
click at [169, 5] on link "Scanner" at bounding box center [164, 8] width 24 height 6
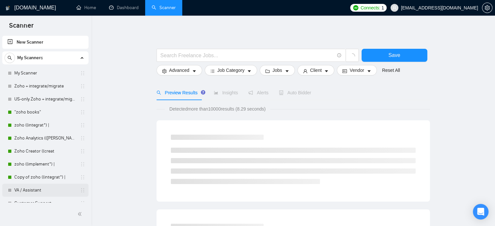
click at [36, 190] on link "VA / Assistant" at bounding box center [45, 190] width 62 height 13
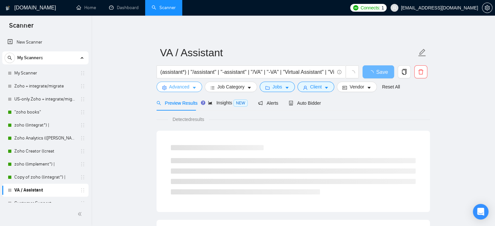
click at [191, 85] on button "Advanced" at bounding box center [180, 87] width 46 height 10
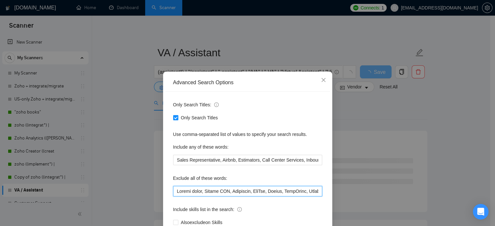
click at [235, 193] on input "text" at bounding box center [247, 191] width 149 height 10
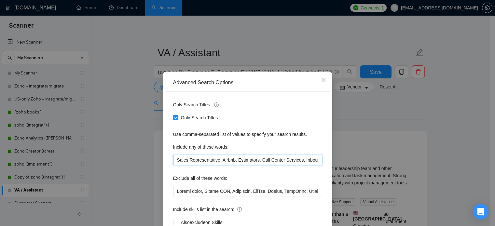
click at [227, 159] on input "Sales Representative, Airbnb, Estimators, Call Center Services, Inbound/Outboun…" at bounding box center [247, 160] width 149 height 10
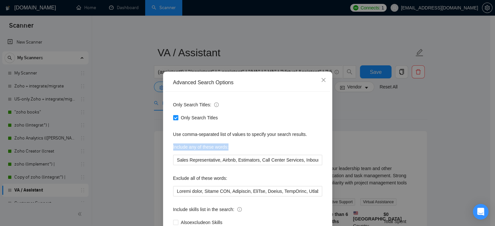
drag, startPoint x: 228, startPoint y: 149, endPoint x: 182, endPoint y: 95, distance: 70.7
click at [173, 148] on div "Include any of these words:" at bounding box center [247, 148] width 149 height 13
copy label "Include any of these words:"
click at [377, 111] on div "Advanced Search Options Only Search Titles: Only Search Titles Use comma-separa…" at bounding box center [247, 113] width 495 height 226
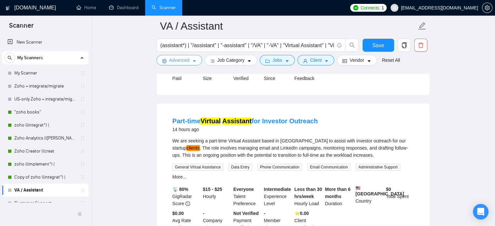
scroll to position [315, 0]
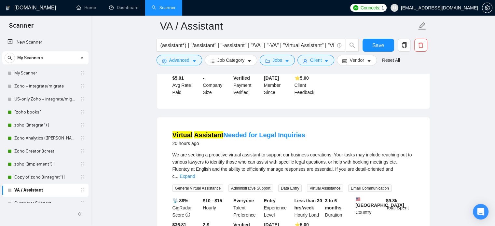
scroll to position [1181, 0]
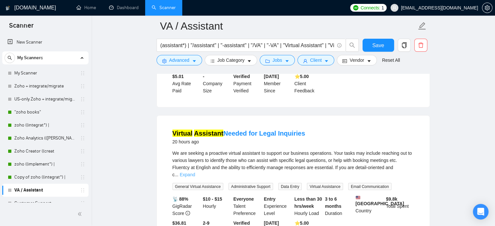
click at [195, 172] on link "Expand" at bounding box center [187, 174] width 15 height 5
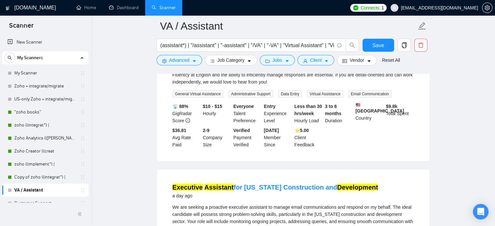
scroll to position [1277, 0]
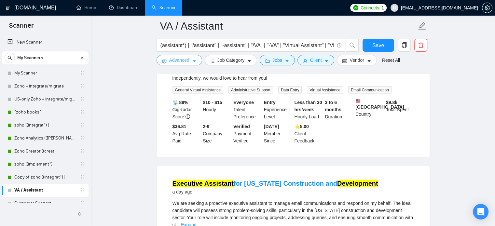
click at [177, 62] on span "Advanced" at bounding box center [179, 60] width 20 height 7
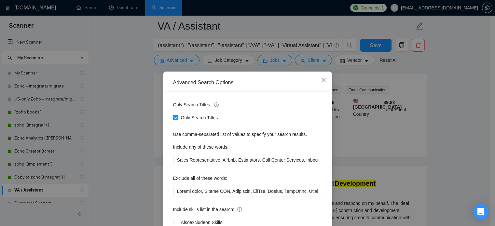
click at [324, 82] on span "Close" at bounding box center [324, 81] width 18 height 18
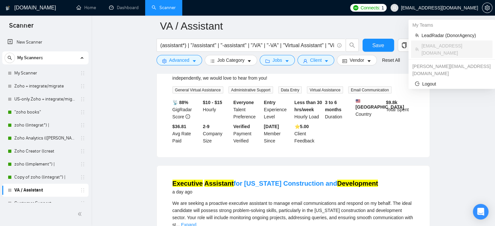
click at [466, 8] on span "zain@byteit.com" at bounding box center [439, 8] width 77 height 0
click at [440, 34] on span "LeadRadar (Donor Agency )" at bounding box center [455, 35] width 67 height 7
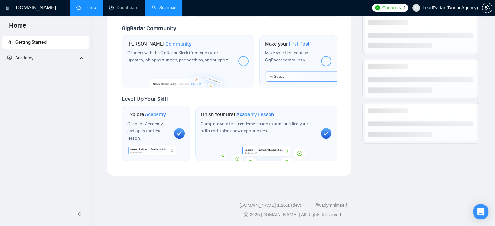
scroll to position [300, 0]
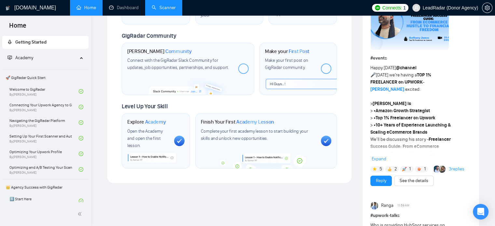
click at [158, 5] on link "Scanner" at bounding box center [164, 8] width 24 height 6
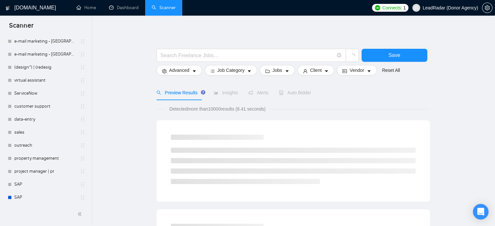
scroll to position [176, 0]
click at [39, 105] on link "customer support" at bounding box center [45, 105] width 62 height 13
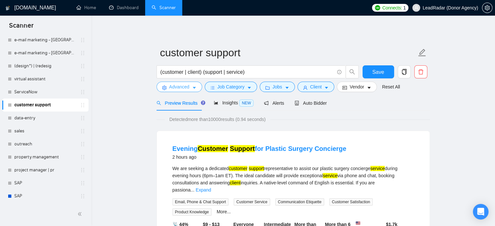
click at [192, 85] on span "caret-down" at bounding box center [194, 87] width 5 height 5
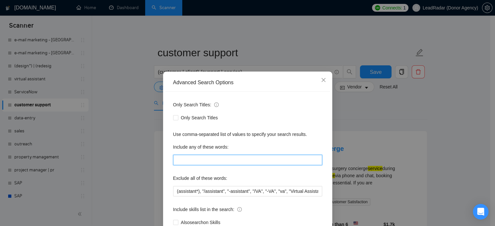
click at [202, 161] on input "text" at bounding box center [247, 160] width 149 height 10
paste input "Include any of these"
drag, startPoint x: 217, startPoint y: 160, endPoint x: 153, endPoint y: 161, distance: 64.1
click at [155, 161] on div "Advanced Search Options Only Search Titles: Only Search Titles Use comma-separa…" at bounding box center [247, 113] width 495 height 226
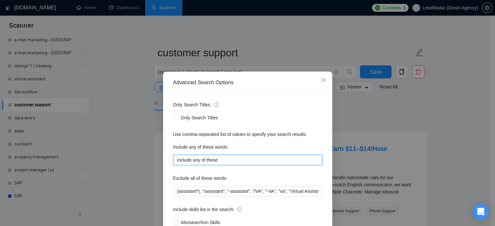
paste input "Sales Representative, Airbnb, Estimators, Call Center Services, Inbound/Outboun…"
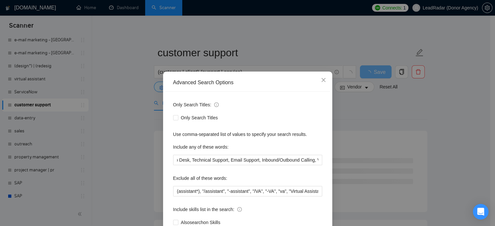
click at [292, 125] on div "Only Search Titles: Only Search Titles Use comma-separated list of values to sp…" at bounding box center [247, 168] width 165 height 152
click at [365, 122] on div "Advanced Search Options Only Search Titles: Only Search Titles Use comma-separa…" at bounding box center [247, 113] width 495 height 226
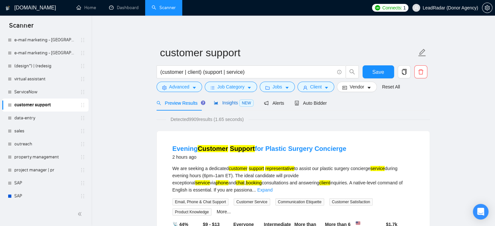
click at [221, 103] on span "Insights NEW" at bounding box center [234, 102] width 40 height 5
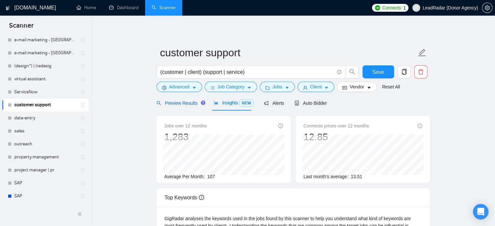
click at [180, 103] on span "Preview Results" at bounding box center [180, 103] width 47 height 5
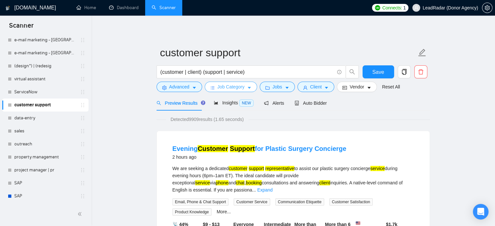
click at [238, 87] on span "Job Category" at bounding box center [230, 86] width 27 height 7
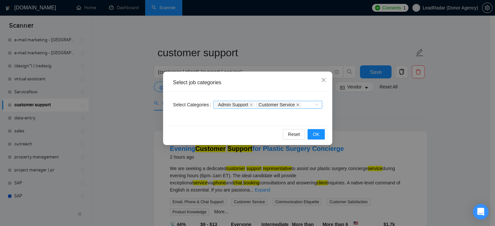
click at [297, 105] on icon "close" at bounding box center [298, 105] width 3 height 3
click at [250, 105] on icon "close" at bounding box center [251, 105] width 3 height 3
click at [320, 133] on button "OK" at bounding box center [316, 134] width 17 height 10
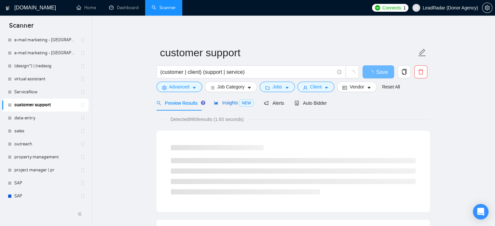
click at [226, 103] on span "Insights NEW" at bounding box center [234, 102] width 40 height 5
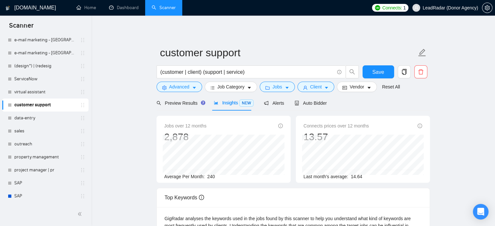
drag, startPoint x: 47, startPoint y: 92, endPoint x: 310, endPoint y: 28, distance: 271.0
click at [47, 92] on link "virtual assistant" at bounding box center [45, 92] width 62 height 13
click at [187, 87] on span "Advanced" at bounding box center [179, 86] width 20 height 7
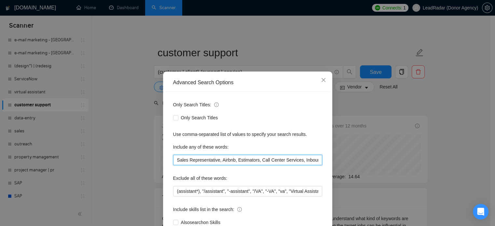
click at [174, 160] on input "Sales Representative, Airbnb, Estimators, Call Center Services, Inbound/Outboun…" at bounding box center [247, 160] width 149 height 10
click at [216, 162] on input ""Sales Representative, Airbnb, Estimators, Call Center Services, Inbound/Outbou…" at bounding box center [247, 160] width 149 height 10
click at [387, 108] on div "Advanced Search Options Only Search Titles: Only Search Titles Use comma-separa…" at bounding box center [247, 113] width 495 height 226
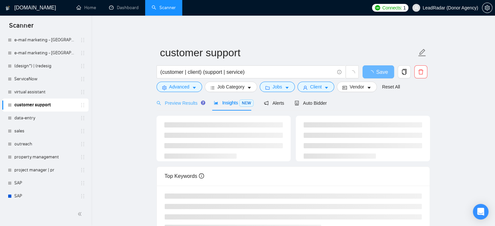
click at [184, 99] on div "Preview Results" at bounding box center [180, 102] width 47 height 15
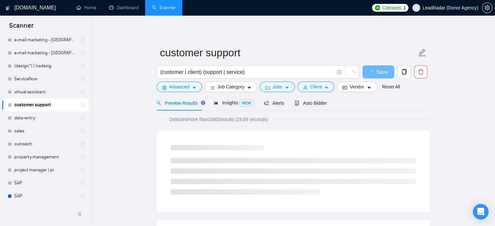
click at [184, 102] on span "Preview Results" at bounding box center [180, 103] width 47 height 5
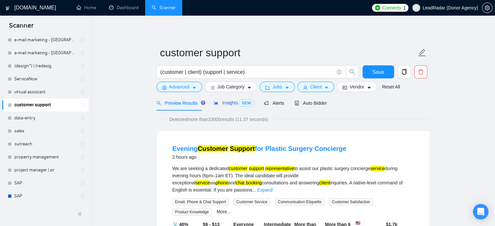
click at [230, 103] on span "Insights NEW" at bounding box center [234, 102] width 40 height 5
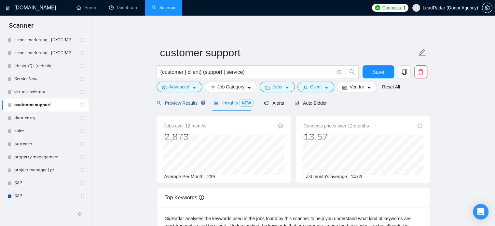
click at [188, 103] on span "Preview Results" at bounding box center [180, 103] width 47 height 5
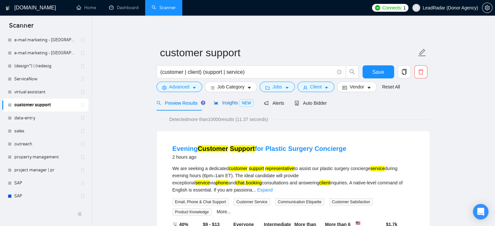
click at [226, 102] on span "Insights NEW" at bounding box center [234, 102] width 40 height 5
click at [180, 84] on span "Advanced" at bounding box center [179, 86] width 20 height 7
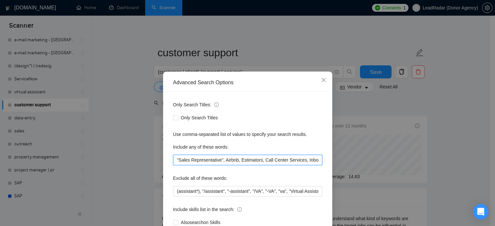
click at [219, 161] on input ""Sales Representative", Airbnb, Estimators, Call Center Services, Inbound/Outbo…" at bounding box center [247, 160] width 149 height 10
click at [221, 161] on input ""Sales Representative", Airbnb, Estimators, Call Center Services, Inbound/Outbo…" at bounding box center [247, 160] width 149 height 10
click at [238, 161] on input ""Sales Representative", Airbnb, Estimators, Call Center Services, Inbound/Outbo…" at bounding box center [247, 160] width 149 height 10
click at [261, 161] on input ""Sales Representative", Airbnb, Estimators, Call Center Services, Inbound/Outbo…" at bounding box center [247, 160] width 149 height 10
click at [301, 161] on input ""Sales Representative", Airbnb, Estimators, "Call Center Services, Inbound/Outb…" at bounding box center [247, 160] width 149 height 10
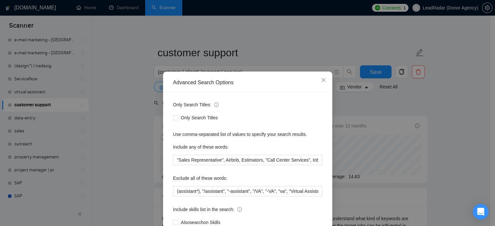
click at [435, 126] on div "Advanced Search Options Only Search Titles: Only Search Titles Use comma-separa…" at bounding box center [247, 113] width 495 height 226
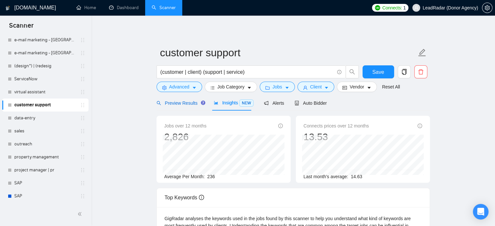
click at [186, 104] on span "Preview Results" at bounding box center [180, 103] width 47 height 5
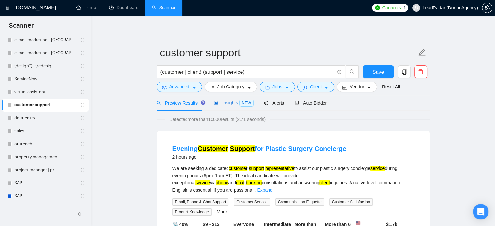
click at [225, 105] on span "Insights NEW" at bounding box center [234, 102] width 40 height 5
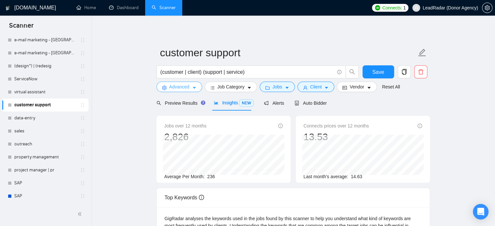
click at [180, 85] on span "Advanced" at bounding box center [179, 86] width 20 height 7
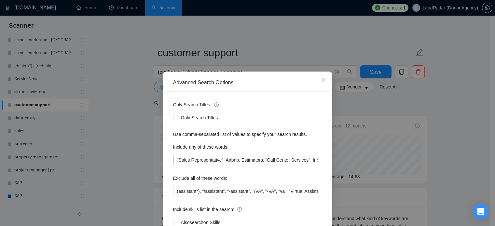
scroll to position [0, 1]
click at [175, 161] on input ""Sales Representative", Airbnb, Estimators, "Call Center Services", Inbound/Out…" at bounding box center [247, 160] width 149 height 10
click at [217, 162] on input "Sales Representative", Airbnb, Estimators, "Call Center Services", Inbound/Outb…" at bounding box center [247, 160] width 149 height 10
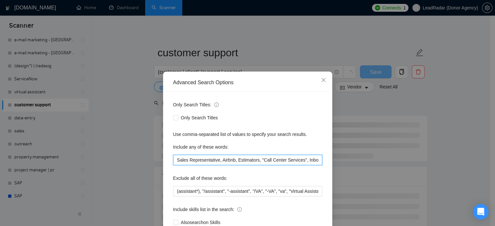
click at [257, 160] on input "Sales Representative, Airbnb, Estimators, "Call Center Services", Inbound/Outbo…" at bounding box center [247, 160] width 149 height 10
click at [297, 161] on input "Sales Representative, Airbnb, Estimators, Call Center Services", Inbound/Outbou…" at bounding box center [247, 160] width 149 height 10
type input "Sales Representative, Airbnb, Estimators, Call Center Services, Inbound/Outboun…"
click at [322, 84] on span "Close" at bounding box center [324, 81] width 18 height 18
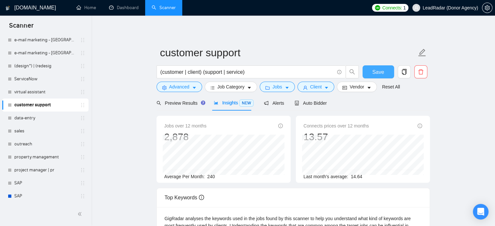
click at [382, 71] on span "Save" at bounding box center [378, 72] width 12 height 8
click at [379, 73] on span "Save" at bounding box center [382, 72] width 12 height 8
click at [37, 90] on link "virtual assistant" at bounding box center [45, 92] width 62 height 13
click at [44, 91] on link "virtual assistant" at bounding box center [45, 92] width 62 height 13
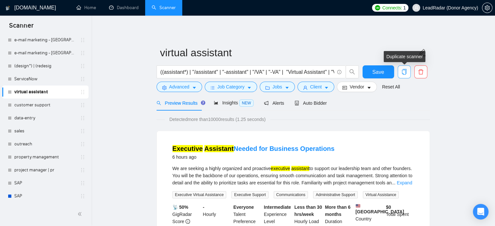
click at [403, 74] on icon "copy" at bounding box center [404, 72] width 6 height 6
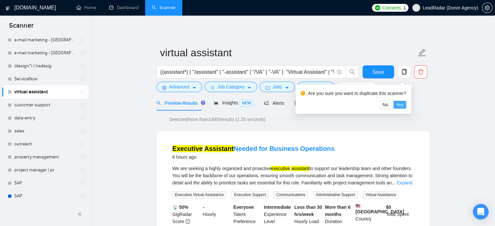
click at [397, 105] on span "Yes" at bounding box center [399, 104] width 7 height 7
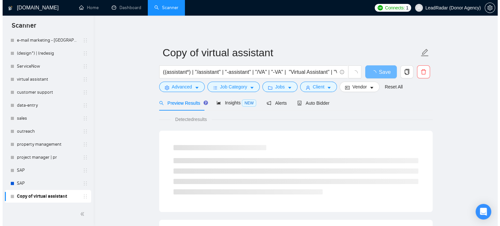
scroll to position [189, 0]
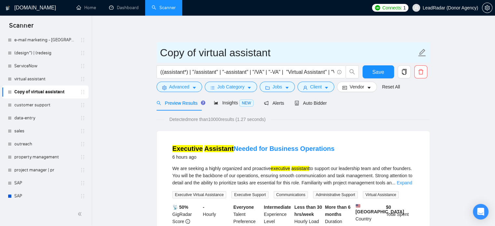
click at [188, 54] on input "Copy of virtual assistant" at bounding box center [288, 53] width 257 height 16
drag, startPoint x: 197, startPoint y: 54, endPoint x: 117, endPoint y: 54, distance: 79.4
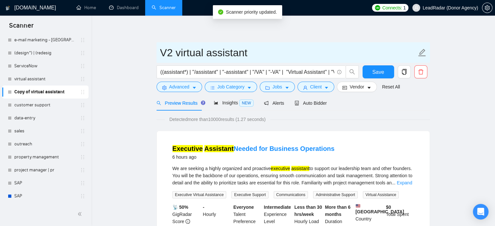
type input "V2 virtual assistant"
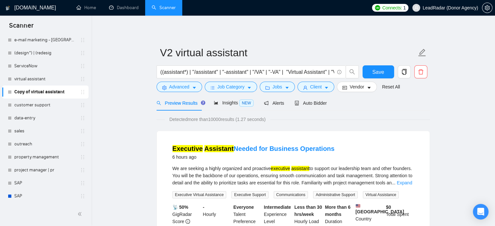
click at [244, 88] on button "Job Category" at bounding box center [231, 87] width 52 height 10
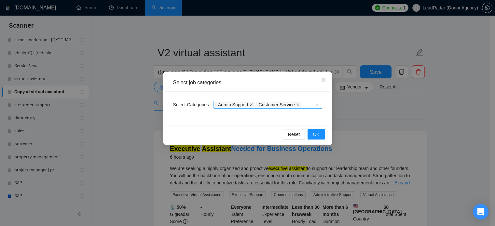
click at [250, 103] on span at bounding box center [251, 105] width 3 height 5
click at [256, 105] on icon "close" at bounding box center [257, 104] width 3 height 3
click at [311, 135] on button "OK" at bounding box center [316, 134] width 17 height 10
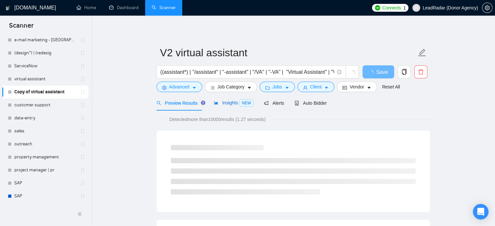
click at [228, 105] on span "Insights NEW" at bounding box center [234, 102] width 40 height 5
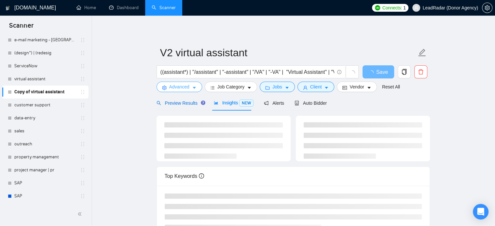
click at [178, 104] on span "Preview Results" at bounding box center [180, 103] width 47 height 5
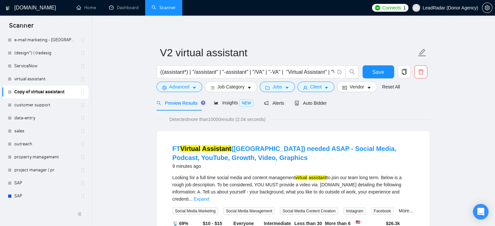
click at [24, 78] on link "virtual assistant" at bounding box center [45, 79] width 62 height 13
click at [30, 104] on link "customer support" at bounding box center [45, 105] width 62 height 13
click at [375, 74] on span "Save" at bounding box center [378, 72] width 12 height 8
click at [42, 77] on link "virtual assistant" at bounding box center [45, 79] width 62 height 13
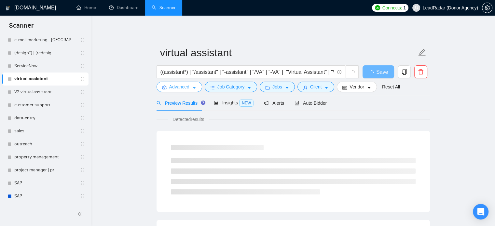
click at [193, 85] on span "caret-down" at bounding box center [194, 87] width 5 height 5
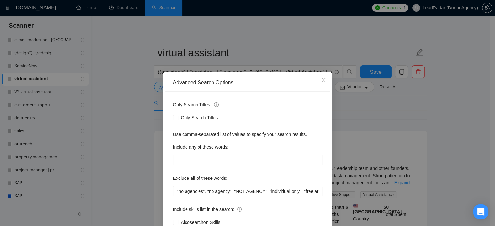
click at [366, 104] on div "Advanced Search Options Only Search Titles: Only Search Titles Use comma-separa…" at bounding box center [247, 113] width 495 height 226
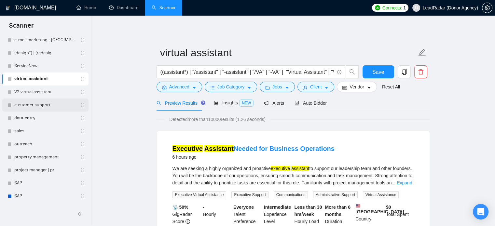
click at [33, 104] on link "customer support" at bounding box center [45, 105] width 62 height 13
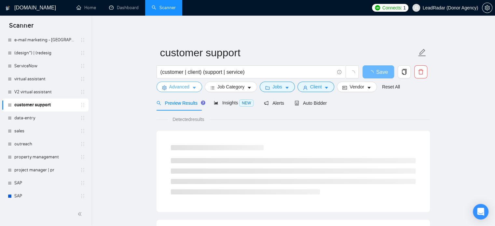
click at [183, 84] on span "Advanced" at bounding box center [179, 86] width 20 height 7
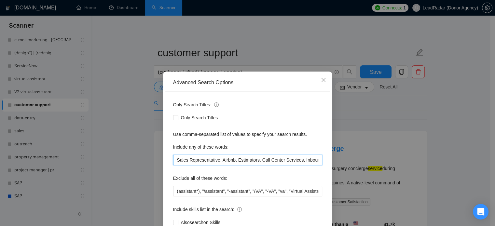
click at [209, 157] on input "Sales Representative, Airbnb, Estimators, Call Center Services, Inbound/Outboun…" at bounding box center [247, 160] width 149 height 10
drag, startPoint x: 372, startPoint y: 134, endPoint x: 368, endPoint y: 132, distance: 4.0
click at [371, 134] on div "Advanced Search Options Only Search Titles: Only Search Titles Use comma-separa…" at bounding box center [247, 113] width 495 height 226
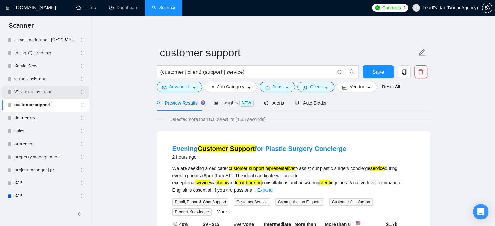
click at [29, 90] on link "V2 virtual assistant" at bounding box center [45, 92] width 62 height 13
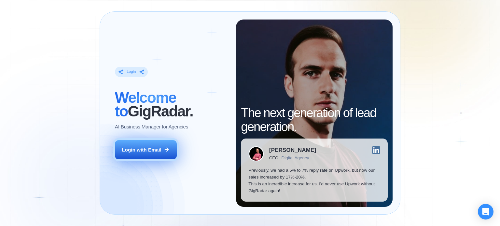
click at [152, 151] on div "Login with Email" at bounding box center [142, 149] width 40 height 7
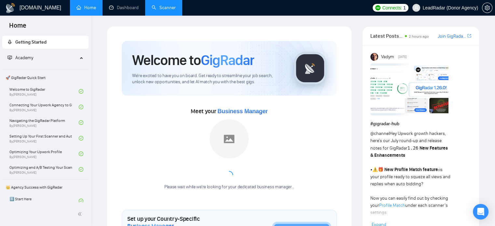
click at [172, 7] on link "Scanner" at bounding box center [164, 8] width 24 height 6
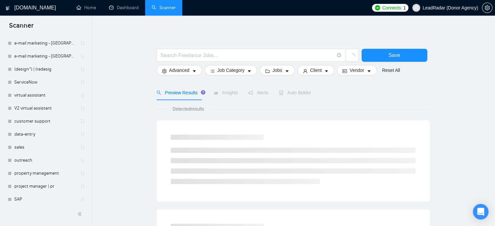
scroll to position [174, 0]
click at [40, 108] on link "V2 virtual assistant" at bounding box center [45, 108] width 62 height 13
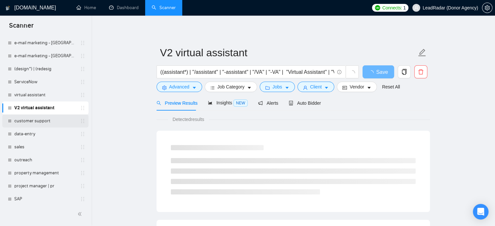
click at [36, 125] on link "customer support" at bounding box center [45, 121] width 62 height 13
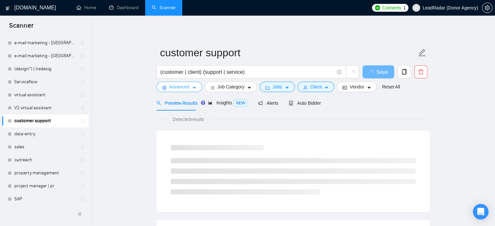
click at [189, 86] on span "Advanced" at bounding box center [179, 86] width 20 height 7
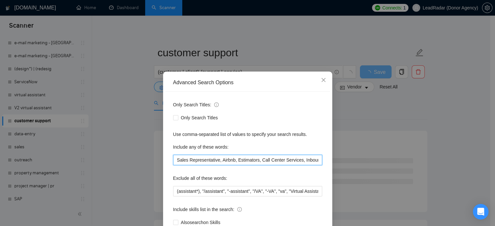
click at [212, 162] on input "Sales Representative, Airbnb, Estimators, Call Center Services, Inbound/Outboun…" at bounding box center [247, 160] width 149 height 10
drag, startPoint x: 387, startPoint y: 109, endPoint x: 325, endPoint y: 110, distance: 61.5
click at [387, 109] on div "Advanced Search Options Only Search Titles: Only Search Titles Use comma-separa…" at bounding box center [247, 113] width 495 height 226
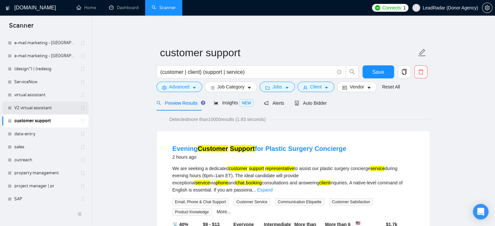
click at [26, 109] on link "V2 virtual assistant" at bounding box center [45, 108] width 62 height 13
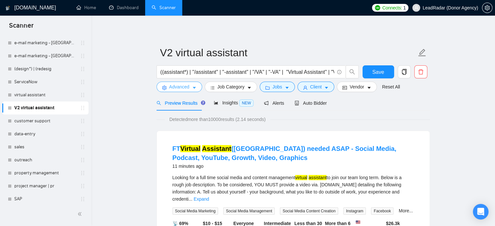
click at [189, 86] on button "Advanced" at bounding box center [180, 87] width 46 height 10
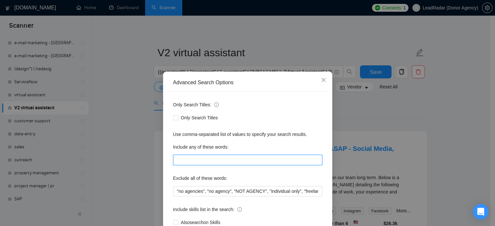
click at [203, 163] on input "text" at bounding box center [247, 160] width 149 height 10
paste input "Sales Representative, Airbnb, Estimators, Call Center Services, Inbound/Outboun…"
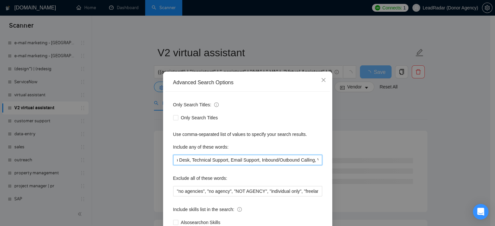
type input "Sales Representative, Airbnb, Estimators, Call Center Services, Inbound/Outboun…"
click at [374, 116] on div "Advanced Search Options Only Search Titles: Only Search Titles Use comma-separa…" at bounding box center [247, 113] width 495 height 226
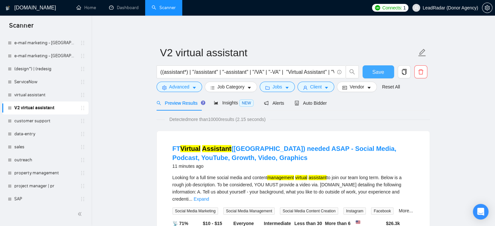
click at [388, 75] on button "Save" at bounding box center [379, 71] width 32 height 13
click at [191, 89] on button "Advanced" at bounding box center [180, 87] width 46 height 10
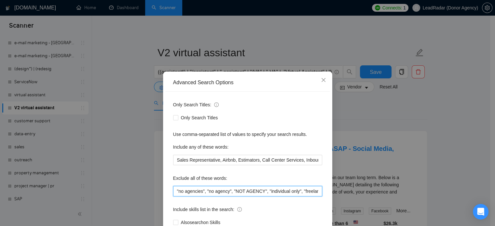
click at [223, 192] on input ""no agencies", "no agency", "NOT AGENCY", "individual only", "freelancers only"…" at bounding box center [247, 191] width 149 height 10
paste input "Social media, Amazon FBA, Pipedrive, DevOps, Notion, WordPress, Developer, Powe…"
type input "Social media, Amazon FBA, Pipedrive, DevOps, Notion, WordPress, Developer, Powe…"
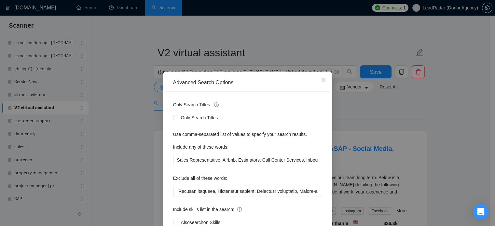
click at [266, 182] on div "Exclude all of these words:" at bounding box center [247, 179] width 149 height 13
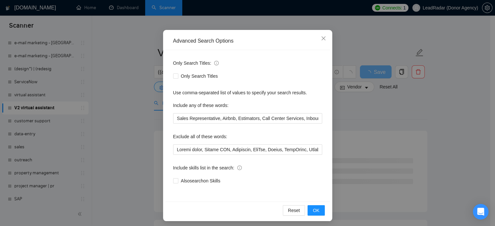
scroll to position [44, 0]
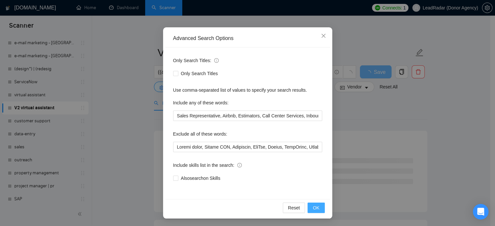
click at [319, 208] on button "OK" at bounding box center [316, 208] width 17 height 10
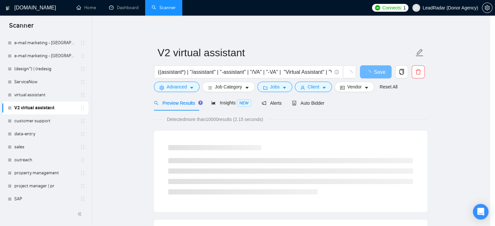
scroll to position [12, 0]
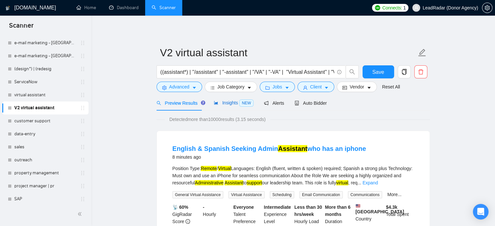
click at [229, 103] on span "Insights NEW" at bounding box center [234, 102] width 40 height 5
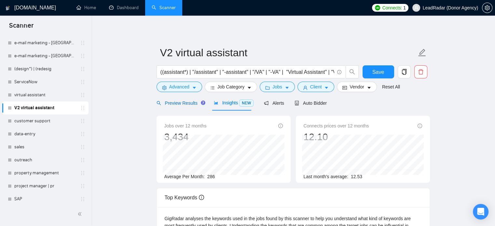
click at [188, 104] on span "Preview Results" at bounding box center [180, 103] width 47 height 5
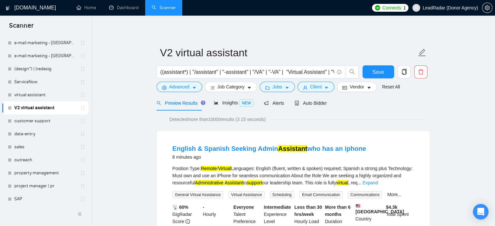
drag, startPoint x: 33, startPoint y: 93, endPoint x: 308, endPoint y: 26, distance: 282.8
click at [33, 93] on link "virtual assistant" at bounding box center [45, 95] width 62 height 13
click at [372, 74] on button "Save" at bounding box center [379, 71] width 32 height 13
click at [33, 93] on link "virtual assistant" at bounding box center [45, 95] width 62 height 13
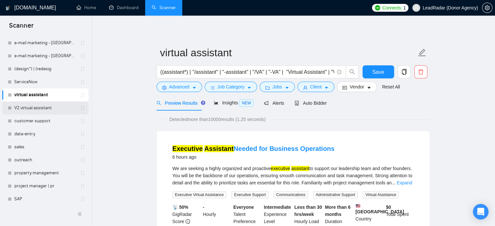
click at [44, 105] on link "V2 virtual assistant" at bounding box center [45, 108] width 62 height 13
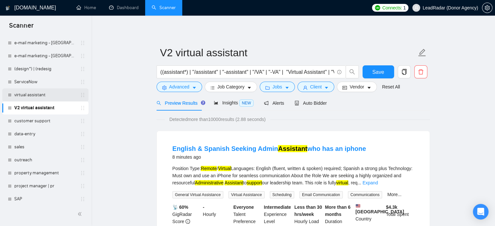
click at [27, 95] on link "virtual assistant" at bounding box center [45, 95] width 62 height 13
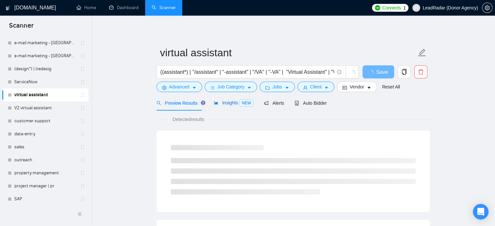
click at [237, 100] on span "Insights NEW" at bounding box center [234, 102] width 40 height 5
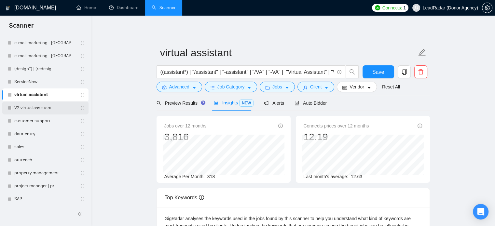
click at [37, 111] on link "V2 virtual assistant" at bounding box center [45, 108] width 62 height 13
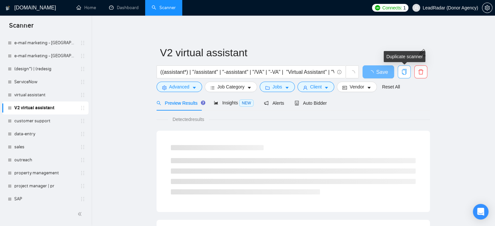
click at [405, 72] on icon "copy" at bounding box center [404, 72] width 6 height 6
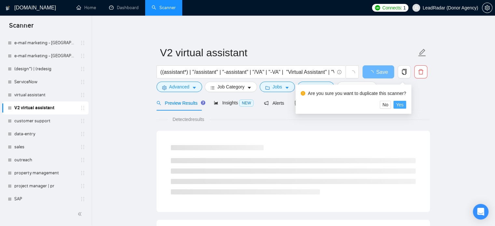
click at [398, 106] on span "Yes" at bounding box center [399, 104] width 7 height 7
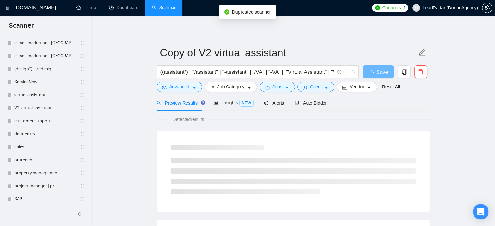
scroll to position [202, 0]
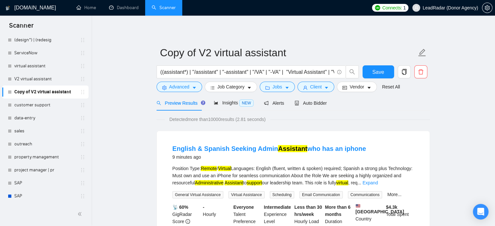
click at [31, 92] on link "Copy of V2 virtual assistant" at bounding box center [45, 92] width 62 height 13
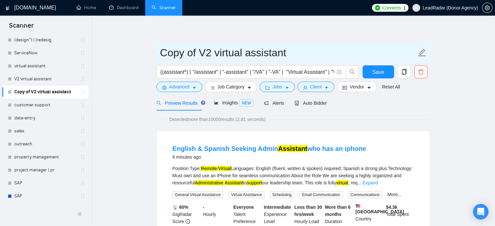
click at [206, 53] on input "Copy of V2 virtual assistant" at bounding box center [288, 53] width 257 height 16
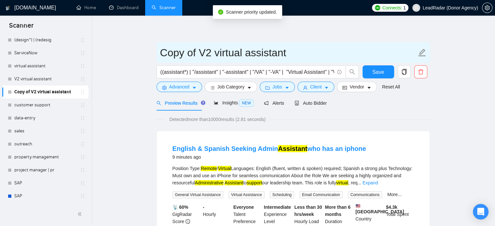
drag, startPoint x: 211, startPoint y: 54, endPoint x: 131, endPoint y: 53, distance: 80.4
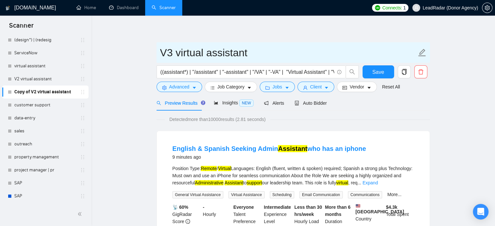
type input "V3 virtual assistant"
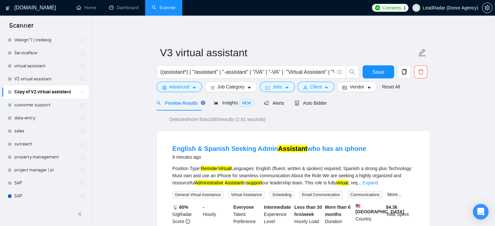
click at [429, 90] on form "V3 virtual assistant ((assistant*) | "/assistant" | "-assistant" | "/VA" | "-VA…" at bounding box center [293, 68] width 273 height 53
click at [377, 71] on span "Save" at bounding box center [378, 72] width 12 height 8
click at [181, 87] on span "Advanced" at bounding box center [179, 86] width 20 height 7
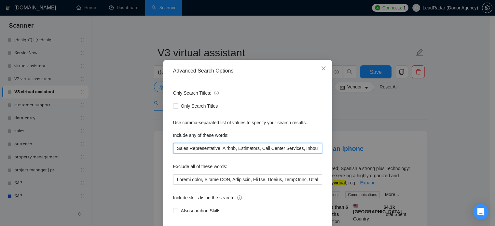
click at [174, 154] on input "Sales Representative, Airbnb, Estimators, Call Center Services, Inbound/Outboun…" at bounding box center [247, 148] width 149 height 10
click at [216, 154] on input ""Sales Representative, Airbnb, Estimators, Call Center Services, Inbound/Outbou…" at bounding box center [247, 148] width 149 height 10
click at [222, 154] on input ""Sales Representative", Airbnb, Estimators, Call Center Services, Inbound/Outbo…" at bounding box center [247, 148] width 149 height 10
click at [236, 154] on input ""Sales Representative", "Airbnb, Estimators, Call Center Services, Inbound/Outb…" at bounding box center [247, 148] width 149 height 10
click at [241, 154] on input ""Sales Representative", "Airbnb", Estimators, Call Center Services, Inbound/Out…" at bounding box center [247, 148] width 149 height 10
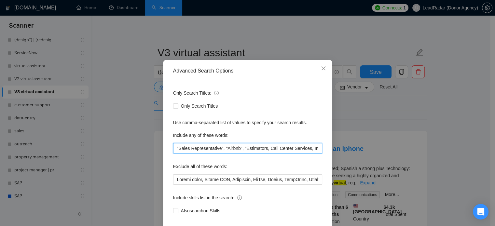
click at [263, 154] on input ""Sales Representative", "Airbnb", "Estimators, Call Center Services, Inbound/Ou…" at bounding box center [247, 148] width 149 height 10
click at [268, 154] on input ""Sales Representative", "Airbnb", "Estimators", Call Center Services, Inbound/O…" at bounding box center [247, 148] width 149 height 10
click at [308, 154] on input ""Sales Representative", "Airbnb", "Estimators", "Call Center Services, Inbound/…" at bounding box center [247, 148] width 149 height 10
click at [312, 154] on input ""Sales Representative", "Airbnb", "Estimators", "Call Center Services", Inbound…" at bounding box center [247, 148] width 149 height 10
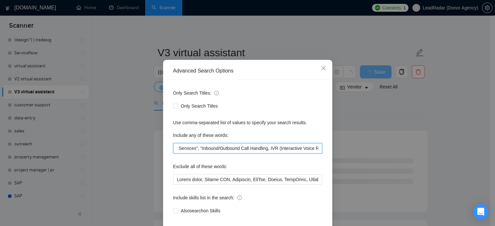
scroll to position [0, 118]
click at [263, 154] on input ""Sales Representative", "Airbnb", "Estimators", "Call Center Services", "Inboun…" at bounding box center [247, 148] width 149 height 10
click at [267, 154] on input ""Sales Representative", "Airbnb", "Estimators", "Call Center Services", "Inboun…" at bounding box center [247, 148] width 149 height 10
click at [230, 154] on input ""Sales Representative", "Airbnb", "Estimators", "Call Center Services", "Inboun…" at bounding box center [247, 148] width 149 height 10
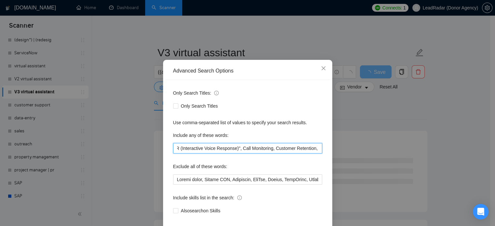
click at [236, 154] on input ""Sales Representative", "Airbnb", "Estimators", "Call Center Services", "Inboun…" at bounding box center [247, 148] width 149 height 10
click at [234, 154] on input ""Sales Representative", "Airbnb", "Estimators", "Call Center Services", "Inboun…" at bounding box center [247, 148] width 149 height 10
click at [265, 154] on input ""Sales Representative", "Airbnb", "Estimators", "Call Center Services", "Inboun…" at bounding box center [247, 148] width 149 height 10
click at [266, 154] on input ""Sales Representative", "Airbnb", "Estimators", "Call Center Services", "Inboun…" at bounding box center [247, 148] width 149 height 10
click at [271, 154] on input ""Sales Representative", "Airbnb", "Estimators", "Call Center Services", "Inboun…" at bounding box center [247, 148] width 149 height 10
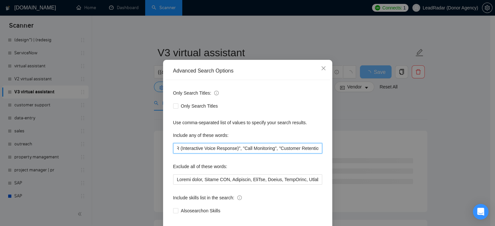
click at [312, 154] on input ""Sales Representative", "Airbnb", "Estimators", "Call Center Services", "Inboun…" at bounding box center [247, 148] width 149 height 10
click at [211, 154] on input ""Sales Representative", "Airbnb", "Estimators", "Call Center Services", "Inboun…" at bounding box center [247, 148] width 149 height 10
click at [247, 154] on input ""Sales Representative", "Airbnb", "Estimators", "Call Center Services", "Inboun…" at bounding box center [247, 148] width 149 height 10
click at [246, 154] on input ""Sales Representative", "Airbnb", "Estimators", "Call Center Services", "Inboun…" at bounding box center [247, 148] width 149 height 10
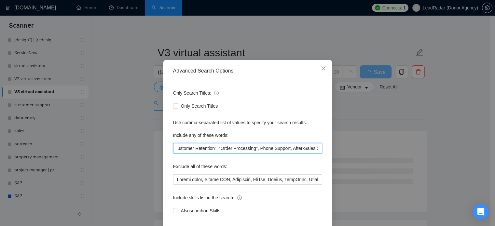
click at [251, 154] on input ""Sales Representative", "Airbnb", "Estimators", "Call Center Services", "Inboun…" at bounding box center [247, 148] width 149 height 10
click at [283, 154] on input ""Sales Representative", "Airbnb", "Estimators", "Call Center Services", "Inboun…" at bounding box center [247, 148] width 149 height 10
click at [287, 154] on input ""Sales Representative", "Airbnb", "Estimators", "Call Center Services", "Inboun…" at bounding box center [247, 148] width 149 height 10
click at [212, 154] on input ""Sales Representative", "Airbnb", "Estimators", "Call Center Services", "Inboun…" at bounding box center [247, 148] width 149 height 10
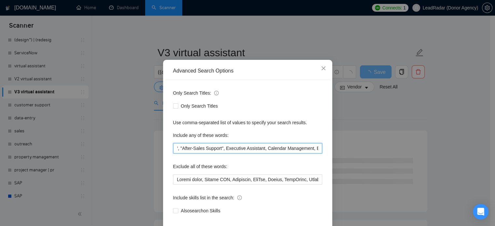
click at [217, 154] on input ""Sales Representative", "Airbnb", "Estimators", "Call Center Services", "Inboun…" at bounding box center [247, 148] width 149 height 10
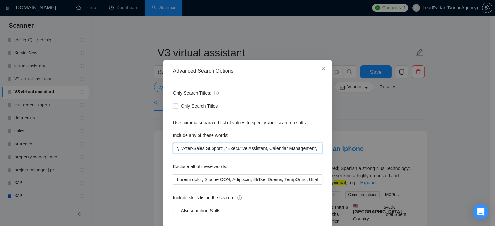
click at [255, 154] on input ""Sales Representative", "Airbnb", "Estimators", "Call Center Services", "Inboun…" at bounding box center [247, 148] width 149 height 10
click at [260, 154] on input ""Sales Representative", "Airbnb", "Estimators", "Call Center Services", "Inboun…" at bounding box center [247, 148] width 149 height 10
click at [307, 154] on input ""Sales Representative", "Airbnb", "Estimators", "Call Center Services", "Inboun…" at bounding box center [247, 148] width 149 height 10
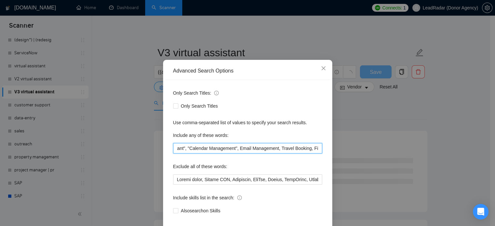
scroll to position [0, 529]
click at [227, 154] on input ""Sales Representative", "Airbnb", "Estimators", "Call Center Services", "Inboun…" at bounding box center [247, 148] width 149 height 10
click at [267, 154] on input ""Sales Representative", "Airbnb", "Estimators", "Call Center Services", "Inboun…" at bounding box center [247, 148] width 149 height 10
click at [272, 154] on input ""Sales Representative", "Airbnb", "Estimators", "Call Center Services", "Inboun…" at bounding box center [247, 148] width 149 height 10
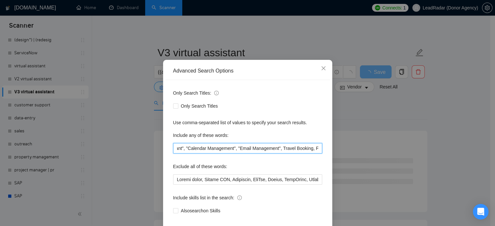
click at [271, 154] on input ""Sales Representative", "Airbnb", "Estimators", "Call Center Services", "Inboun…" at bounding box center [247, 148] width 149 height 10
click at [301, 154] on input ""Sales Representative", "Airbnb", "Estimators", "Call Center Services", "Inboun…" at bounding box center [247, 148] width 149 height 10
click at [219, 154] on input ""Sales Representative", "Airbnb", "Estimators", "Call Center Services", "Inboun…" at bounding box center [247, 148] width 149 height 10
click at [254, 154] on input ""Sales Representative", "Airbnb", "Estimators", "Call Center Services", "Inboun…" at bounding box center [247, 148] width 149 height 10
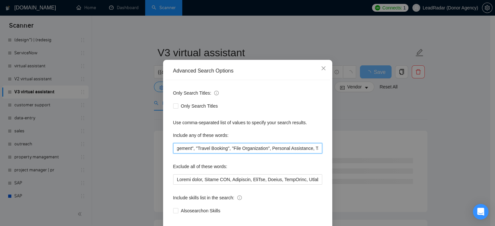
click at [259, 154] on input ""Sales Representative", "Airbnb", "Estimators", "Call Center Services", "Inboun…" at bounding box center [247, 148] width 149 height 10
click at [299, 154] on input ""Sales Representative", "Airbnb", "Estimators", "Call Center Services", "Inboun…" at bounding box center [247, 148] width 149 height 10
click at [197, 154] on input ""Sales Representative", "Airbnb", "Estimators", "Call Center Services", "Inboun…" at bounding box center [247, 148] width 149 height 10
click at [234, 154] on input ""Sales Representative", "Airbnb", "Estimators", "Call Center Services", "Inboun…" at bounding box center [247, 148] width 149 height 10
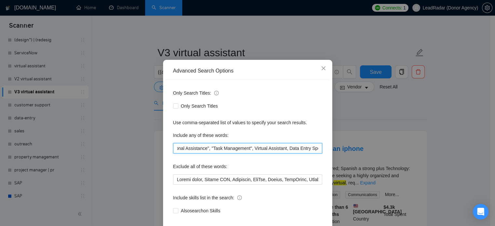
click at [239, 154] on input ""Sales Representative", "Airbnb", "Estimators", "Call Center Services", "Inboun…" at bounding box center [247, 148] width 149 height 10
click at [272, 154] on input ""Sales Representative", "Airbnb", "Estimators", "Call Center Services", "Inboun…" at bounding box center [247, 148] width 149 height 10
click at [276, 154] on input ""Sales Representative", "Airbnb", "Estimators", "Call Center Services", "Inboun…" at bounding box center [247, 148] width 149 height 10
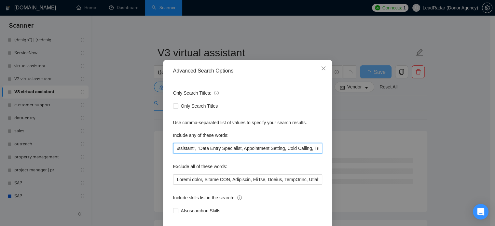
click at [224, 154] on input ""Sales Representative", "Airbnb", "Estimators", "Call Center Services", "Inboun…" at bounding box center [247, 148] width 149 height 10
click at [229, 154] on input ""Sales Representative", "Airbnb", "Estimators", "Call Center Services", "Inboun…" at bounding box center [247, 148] width 149 height 10
click at [271, 154] on input ""Sales Representative", "Airbnb", "Estimators", "Call Center Services", "Inboun…" at bounding box center [247, 148] width 149 height 10
click at [276, 154] on input ""Sales Representative", "Airbnb", "Estimators", "Call Center Services", "Inboun…" at bounding box center [247, 148] width 149 height 10
click at [302, 154] on input ""Sales Representative", "Airbnb", "Estimators", "Call Center Services", "Inboun…" at bounding box center [247, 148] width 149 height 10
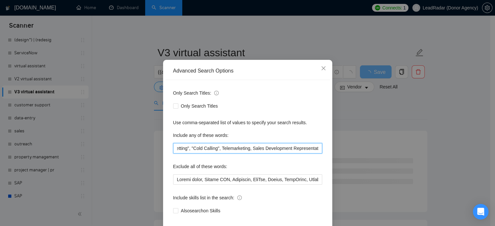
scroll to position [0, 919]
click at [206, 154] on input ""Sales Representative", "Airbnb", "Estimators", "Call Center Services", "Inboun…" at bounding box center [247, 148] width 149 height 10
click at [235, 154] on input ""Sales Representative", "Airbnb", "Estimators", "Call Center Services", "Inboun…" at bounding box center [247, 148] width 149 height 10
click at [238, 154] on input ""Sales Representative", "Airbnb", "Estimators", "Call Center Services", "Inboun…" at bounding box center [247, 148] width 149 height 10
click at [240, 154] on input ""Sales Representative", "Airbnb", "Estimators", "Call Center Services", "Inboun…" at bounding box center [247, 148] width 149 height 10
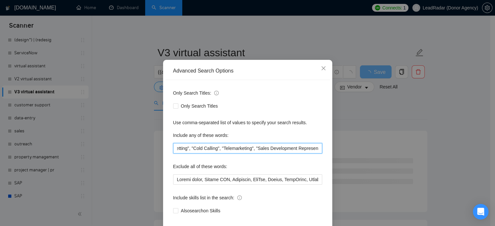
click at [309, 154] on input ""Sales Representative", "Airbnb", "Estimators", "Call Center Services", "Inboun…" at bounding box center [247, 148] width 149 height 10
click at [310, 154] on input ""Sales Representative", "Airbnb", "Estimators", "Call Center Services", "Inboun…" at bounding box center [247, 148] width 149 height 10
click at [204, 154] on input ""Sales Representative", "Airbnb", "Estimators", "Call Center Services", "Inboun…" at bounding box center [247, 148] width 149 height 10
click at [203, 154] on input ""Sales Representative", "Airbnb", "Estimators", "Call Center Services", "Inboun…" at bounding box center [247, 148] width 149 height 10
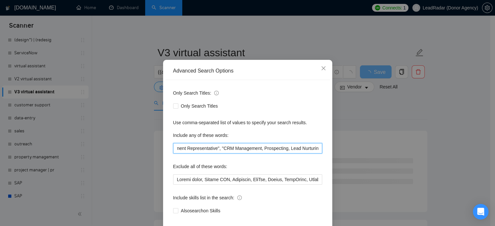
click at [242, 154] on input ""Sales Representative", "Airbnb", "Estimators", "Call Center Services", "Inboun…" at bounding box center [247, 148] width 149 height 10
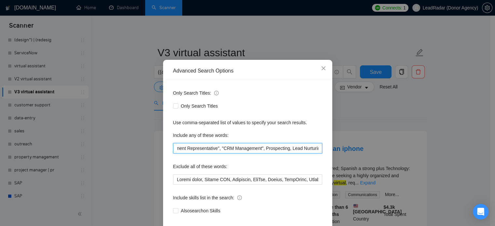
click at [246, 154] on input ""Sales Representative", "Airbnb", "Estimators", "Call Center Services", "Inboun…" at bounding box center [247, 148] width 149 height 10
click at [271, 154] on input ""Sales Representative", "Airbnb", "Estimators", "Call Center Services", "Inboun…" at bounding box center [247, 148] width 149 height 10
click at [275, 154] on input ""Sales Representative", "Airbnb", "Estimators", "Call Center Services", "Inboun…" at bounding box center [247, 148] width 149 height 10
click at [309, 154] on input ""Sales Representative", "Airbnb", "Estimators", "Call Center Services", "Inboun…" at bounding box center [247, 148] width 149 height 10
click at [308, 154] on input ""Sales Representative", "Airbnb", "Estimators", "Call Center Services", "Inboun…" at bounding box center [247, 148] width 149 height 10
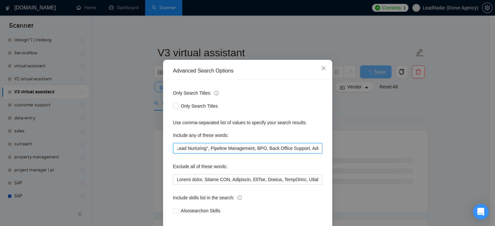
scroll to position [0, 1152]
click at [191, 154] on input ""Sales Representative", "Airbnb", "Estimators", "Call Center Services", "Inboun…" at bounding box center [247, 148] width 149 height 10
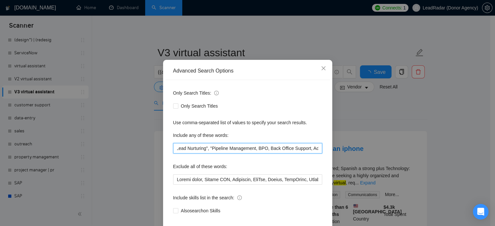
click at [236, 154] on input ""Sales Representative", "Airbnb", "Estimators", "Call Center Services", "Inboun…" at bounding box center [247, 148] width 149 height 10
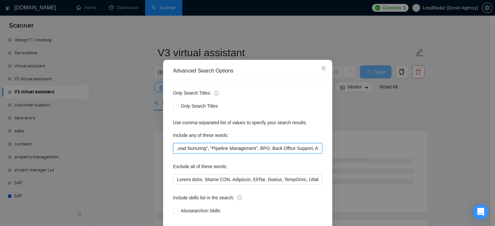
click at [253, 154] on input ""Sales Representative", "Airbnb", "Estimators", "Call Center Services", "Inboun…" at bounding box center [247, 148] width 149 height 10
click at [251, 154] on input ""Sales Representative", "Airbnb", "Estimators", "Call Center Services", "Inboun…" at bounding box center [247, 148] width 149 height 10
click at [293, 154] on input ""Sales Representative", "Airbnb", "Estimators", "Call Center Services", "Inboun…" at bounding box center [247, 148] width 149 height 10
click at [206, 154] on input ""Sales Representative", "Airbnb", "Estimators", "Call Center Services", "Inboun…" at bounding box center [247, 148] width 149 height 10
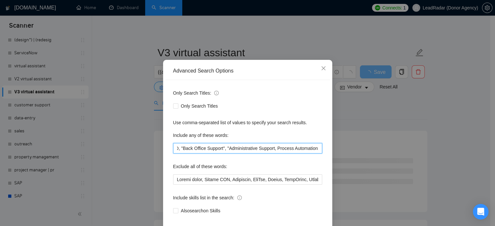
click at [254, 154] on input ""Sales Representative", "Airbnb", "Estimators", "Call Center Services", "Inboun…" at bounding box center [247, 148] width 149 height 10
click at [258, 154] on input ""Sales Representative", "Airbnb", "Estimators", "Call Center Services", "Inboun…" at bounding box center [247, 148] width 149 height 10
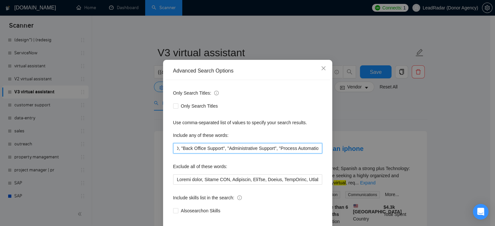
click at [299, 154] on input ""Sales Representative", "Airbnb", "Estimators", "Call Center Services", "Inboun…" at bounding box center [247, 148] width 149 height 10
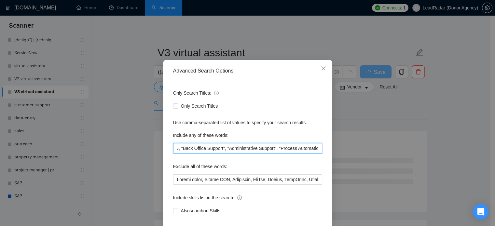
click at [299, 154] on input ""Sales Representative", "Airbnb", "Estimators", "Call Center Services", "Inboun…" at bounding box center [247, 148] width 149 height 10
click at [204, 154] on input ""Sales Representative", "Airbnb", "Estimators", "Call Center Services", "Inboun…" at bounding box center [247, 148] width 149 height 10
click at [237, 154] on input ""Sales Representative", "Airbnb", "Estimators", "Call Center Services", "Inboun…" at bounding box center [247, 148] width 149 height 10
click at [242, 154] on input ""Sales Representative", "Airbnb", "Estimators", "Call Center Services", "Inboun…" at bounding box center [247, 148] width 149 height 10
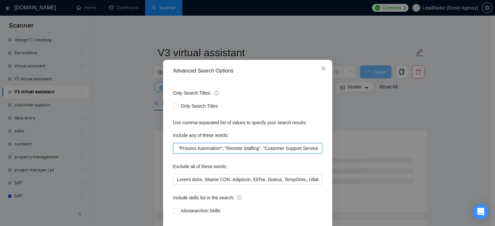
click at [297, 154] on input ""Sales Representative", "Airbnb", "Estimators", "Call Center Services", "Inboun…" at bounding box center [247, 148] width 149 height 10
click at [189, 154] on input ""Sales Representative", "Airbnb", "Estimators", "Call Center Services", "Inboun…" at bounding box center [247, 148] width 149 height 10
click at [229, 154] on input ""Sales Representative", "Airbnb", "Estimators", "Call Center Services", "Inboun…" at bounding box center [247, 148] width 149 height 10
click at [234, 154] on input ""Sales Representative", "Airbnb", "Estimators", "Call Center Services", "Inboun…" at bounding box center [247, 148] width 149 height 10
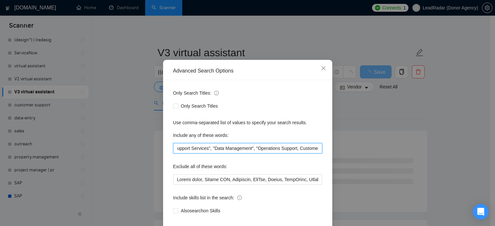
click at [273, 154] on input ""Sales Representative", "Airbnb", "Estimators", "Call Center Services", "Inboun…" at bounding box center [247, 148] width 149 height 10
click at [275, 154] on input ""Sales Representative", "Airbnb", "Estimators", "Call Center Services", "Inboun…" at bounding box center [247, 148] width 149 height 10
click at [279, 154] on input ""Sales Representative", "Airbnb", "Estimators", "Call Center Services", "Inboun…" at bounding box center [247, 148] width 149 height 10
click at [255, 154] on input ""Sales Representative", "Airbnb", "Estimators", "Call Center Services", "Inboun…" at bounding box center [247, 148] width 149 height 10
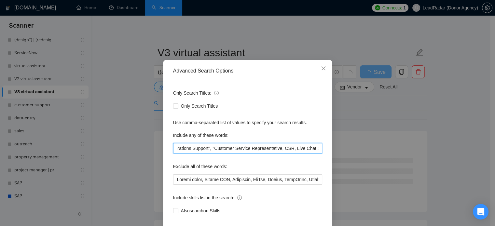
click at [256, 154] on input ""Sales Representative", "Airbnb", "Estimators", "Call Center Services", "Inboun…" at bounding box center [247, 148] width 149 height 10
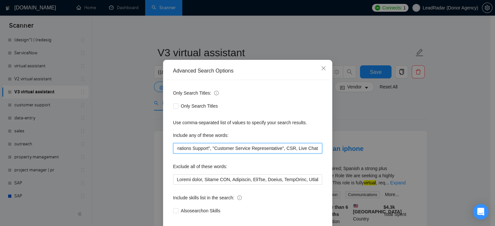
click at [272, 154] on input ""Sales Representative", "Airbnb", "Estimators", "Call Center Services", "Inboun…" at bounding box center [247, 148] width 149 height 10
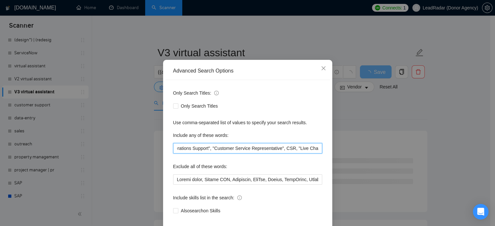
click at [308, 154] on input ""Sales Representative", "Airbnb", "Estimators", "Call Center Services", "Inboun…" at bounding box center [247, 148] width 149 height 10
click at [309, 154] on input ""Sales Representative", "Airbnb", "Estimators", "Call Center Services", "Inboun…" at bounding box center [247, 148] width 149 height 10
click at [211, 154] on input ""Sales Representative", "Airbnb", "Estimators", "Call Center Services", "Inboun…" at bounding box center [247, 148] width 149 height 10
click at [232, 154] on input ""Sales Representative", "Airbnb", "Estimators", "Call Center Services", "Inboun…" at bounding box center [247, 148] width 149 height 10
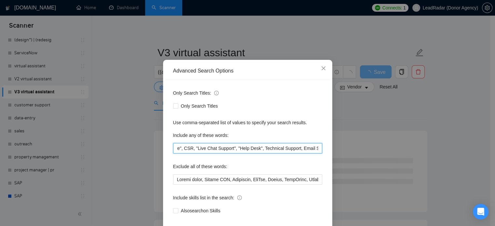
click at [237, 154] on input ""Sales Representative", "Airbnb", "Estimators", "Call Center Services", "Inboun…" at bounding box center [247, 148] width 149 height 10
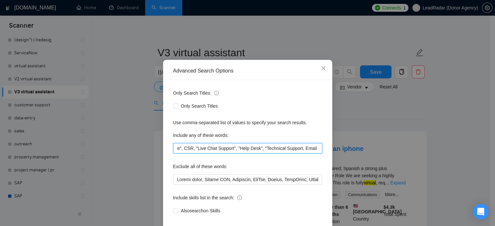
click at [274, 154] on input ""Sales Representative", "Airbnb", "Estimators", "Call Center Services", "Inboun…" at bounding box center [247, 148] width 149 height 10
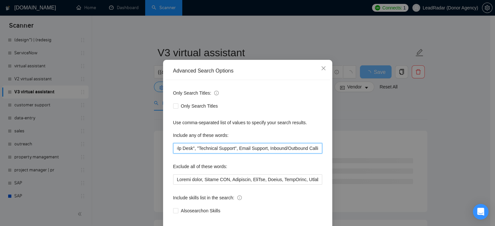
click at [210, 154] on input ""Sales Representative", "Airbnb", "Estimators", "Call Center Services", "Inboun…" at bounding box center [247, 148] width 149 height 10
click at [239, 154] on input ""Sales Representative", "Airbnb", "Estimators", "Call Center Services", "Inboun…" at bounding box center [247, 148] width 149 height 10
click at [245, 154] on input ""Sales Representative", "Airbnb", "Estimators", "Call Center Services", "Inboun…" at bounding box center [247, 148] width 149 height 10
click at [243, 154] on input ""Sales Representative", "Airbnb", "Estimators", "Call Center Services", "Inboun…" at bounding box center [247, 148] width 149 height 10
click at [299, 154] on input ""Sales Representative", "Airbnb", "Estimators", "Call Center Services", "Inboun…" at bounding box center [247, 148] width 149 height 10
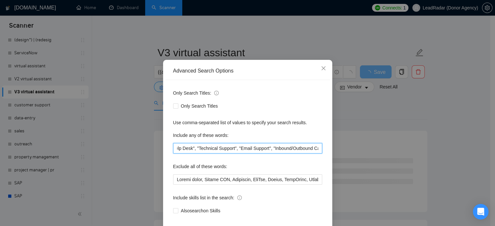
scroll to position [0, 1742]
click at [277, 154] on input ""Sales Representative", "Airbnb", "Estimators", "Call Center Services", "Inboun…" at bounding box center [247, 148] width 149 height 10
click at [315, 154] on input ""Sales Representative", "Airbnb", "Estimators", "Call Center Services", "Inboun…" at bounding box center [247, 148] width 149 height 10
click at [316, 154] on input ""Sales Representative", "Airbnb", "Estimators", "Call Center Services", "Inboun…" at bounding box center [247, 148] width 149 height 10
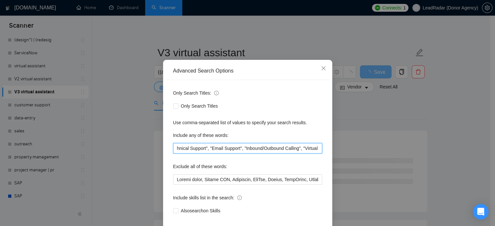
scroll to position [0, 1746]
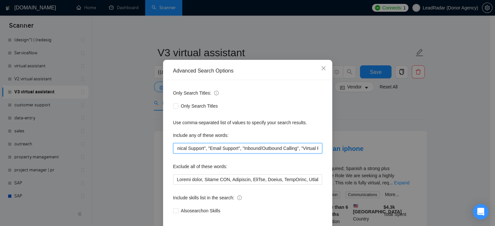
type input ""Sales Representative", "Airbnb", "Estimators", "Call Center Services", "Inboun…"
click at [385, 118] on div "Advanced Search Options Only Search Titles: Only Search Titles Use comma-separa…" at bounding box center [247, 113] width 495 height 226
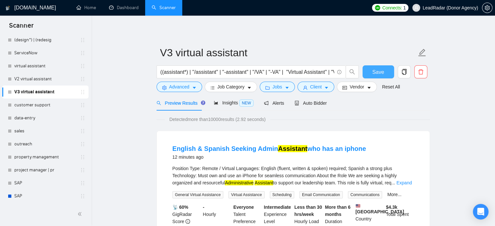
click at [382, 73] on span "Save" at bounding box center [378, 72] width 12 height 8
click at [231, 103] on span "Insights NEW" at bounding box center [234, 102] width 40 height 5
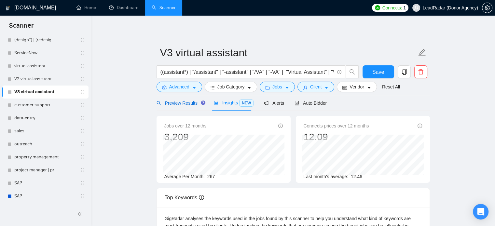
click at [186, 104] on span "Preview Results" at bounding box center [180, 103] width 47 height 5
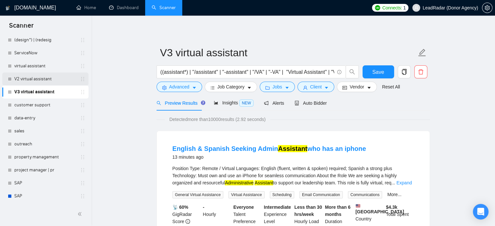
click at [29, 80] on link "V2 virtual assistant" at bounding box center [45, 79] width 62 height 13
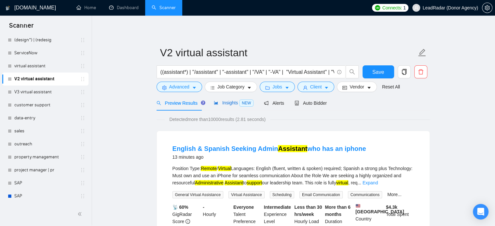
click at [224, 105] on span "Insights NEW" at bounding box center [234, 102] width 40 height 5
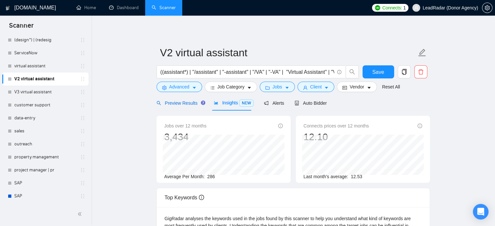
click at [171, 103] on span "Preview Results" at bounding box center [180, 103] width 47 height 5
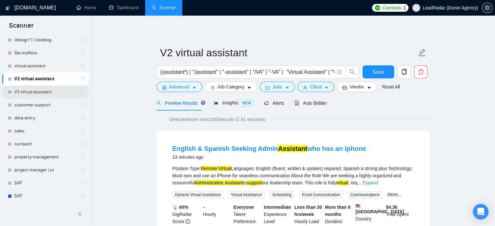
click at [39, 95] on link "V3 virtual assistant" at bounding box center [45, 92] width 62 height 13
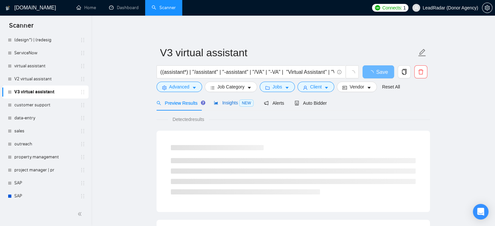
click at [215, 102] on icon "area-chart" at bounding box center [216, 103] width 5 height 5
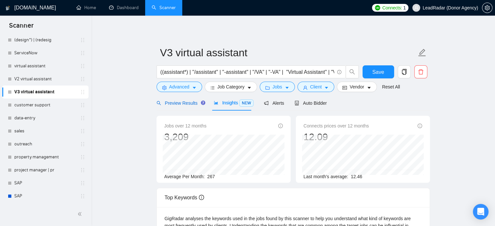
click at [176, 105] on span "Preview Results" at bounding box center [180, 103] width 47 height 5
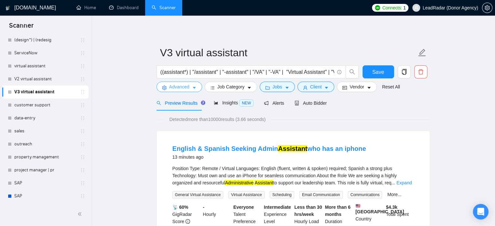
click at [200, 89] on button "Advanced" at bounding box center [180, 87] width 46 height 10
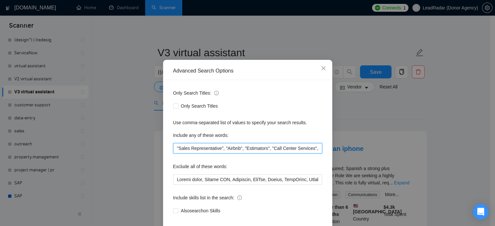
click at [283, 154] on input ""Sales Representative", "Airbnb", "Estimators", "Call Center Services", "Inboun…" at bounding box center [247, 148] width 149 height 10
click at [251, 154] on input ""Sales Representative", "Airbnb", "Estimators", "Call Center Services", "Inboun…" at bounding box center [247, 148] width 149 height 10
click at [257, 154] on input ""Sales Representative", "Airbnb", "Estimators", "Call Center Services", "Inboun…" at bounding box center [247, 148] width 149 height 10
type input ""Sales Representative", "Airbnb", "Estimators", "Call Center Services", "Inboun…"
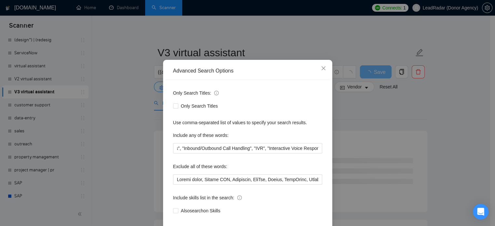
click at [407, 96] on div "Advanced Search Options Only Search Titles: Only Search Titles Use comma-separa…" at bounding box center [247, 113] width 495 height 226
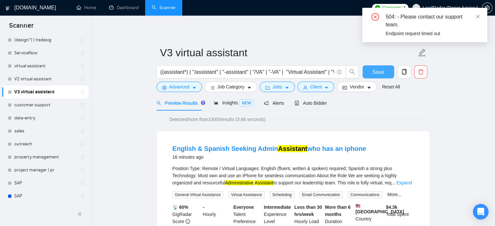
click at [385, 69] on button "Save" at bounding box center [379, 71] width 32 height 13
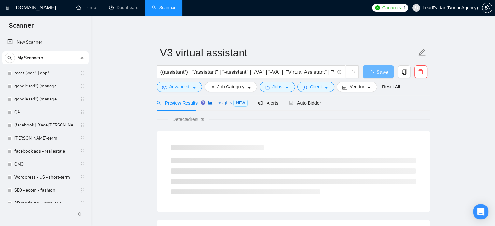
click at [233, 104] on span "NEW" at bounding box center [240, 103] width 14 height 7
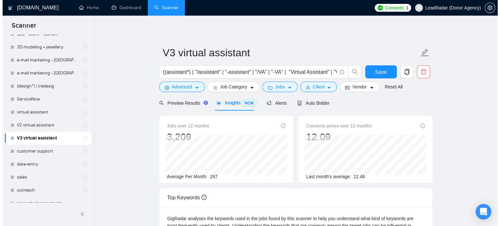
scroll to position [158, 0]
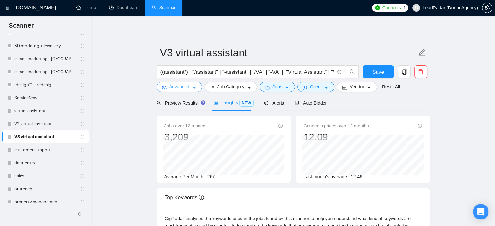
click at [170, 86] on span "Advanced" at bounding box center [179, 86] width 20 height 7
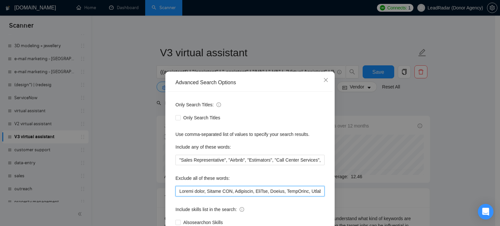
click at [176, 192] on input "text" at bounding box center [249, 191] width 149 height 10
click at [203, 193] on input "text" at bounding box center [249, 191] width 149 height 10
click at [208, 192] on input "text" at bounding box center [249, 191] width 149 height 10
click at [236, 192] on input "text" at bounding box center [249, 191] width 149 height 10
click at [240, 193] on input "text" at bounding box center [249, 191] width 149 height 10
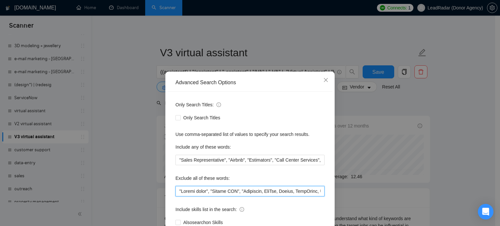
click at [260, 193] on input "text" at bounding box center [249, 191] width 149 height 10
click at [264, 192] on input "text" at bounding box center [249, 191] width 149 height 10
click at [281, 192] on input "text" at bounding box center [249, 191] width 149 height 10
click at [285, 193] on input "text" at bounding box center [249, 191] width 149 height 10
click at [300, 192] on input "text" at bounding box center [249, 191] width 149 height 10
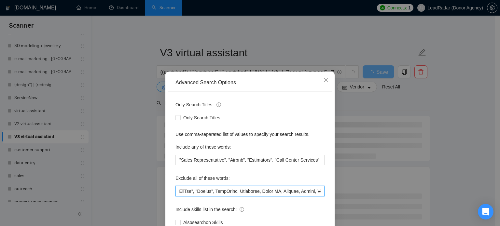
scroll to position [0, 88]
click at [217, 192] on input "text" at bounding box center [249, 191] width 149 height 10
click at [264, 193] on input "text" at bounding box center [249, 191] width 149 height 10
click at [283, 192] on input "text" at bounding box center [249, 191] width 149 height 10
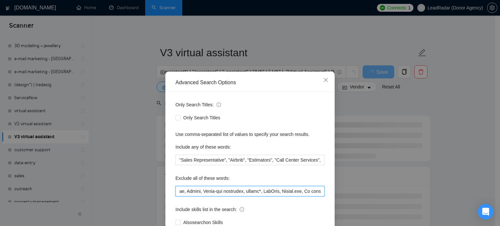
scroll to position [0, 206]
click at [201, 192] on input "text" at bounding box center [249, 191] width 149 height 10
click at [244, 192] on input "text" at bounding box center [249, 191] width 149 height 10
click at [243, 192] on input "text" at bounding box center [249, 191] width 149 height 10
click at [246, 192] on input "text" at bounding box center [249, 191] width 149 height 10
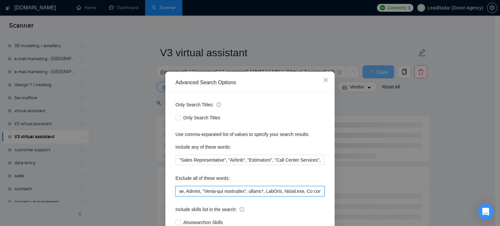
click at [247, 192] on input "text" at bounding box center [249, 191] width 149 height 10
click at [264, 192] on input "text" at bounding box center [249, 191] width 149 height 10
click at [270, 192] on input "text" at bounding box center [249, 191] width 149 height 10
click at [290, 192] on input "text" at bounding box center [249, 191] width 149 height 10
click at [316, 193] on input "text" at bounding box center [249, 191] width 149 height 10
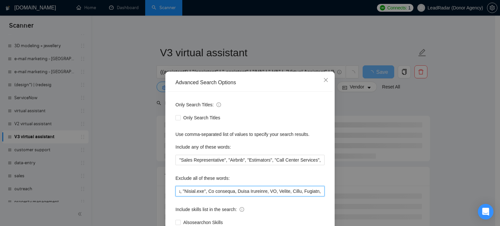
scroll to position [0, 311]
click at [215, 193] on input "text" at bounding box center [249, 191] width 149 height 10
click at [216, 193] on input "text" at bounding box center [249, 191] width 149 height 10
click at [242, 193] on input "text" at bounding box center [249, 191] width 149 height 10
click at [247, 192] on input "text" at bounding box center [249, 191] width 149 height 10
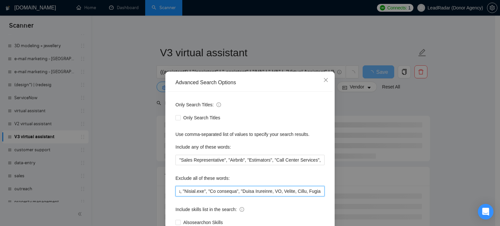
click at [280, 192] on input "text" at bounding box center [249, 191] width 149 height 10
click at [286, 192] on input "text" at bounding box center [249, 191] width 149 height 10
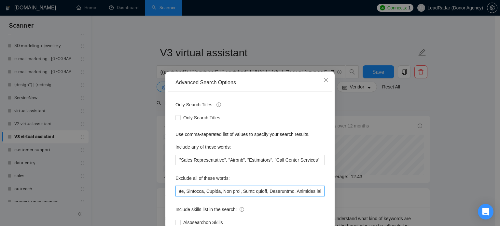
click at [229, 192] on input "text" at bounding box center [249, 191] width 149 height 10
click at [247, 191] on input "text" at bounding box center [249, 191] width 149 height 10
click at [251, 192] on input "text" at bounding box center [249, 191] width 149 height 10
click at [253, 192] on input "text" at bounding box center [249, 191] width 149 height 10
click at [252, 192] on input "text" at bounding box center [249, 191] width 149 height 10
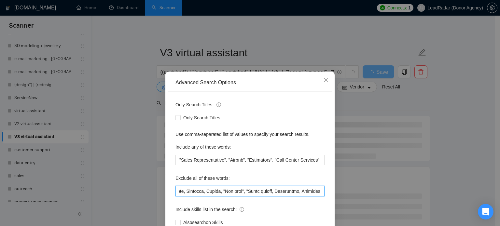
click at [277, 193] on input "text" at bounding box center [249, 191] width 149 height 10
click at [212, 192] on input "text" at bounding box center [249, 191] width 149 height 10
click at [238, 193] on input "text" at bounding box center [249, 191] width 149 height 10
click at [243, 193] on input "text" at bounding box center [249, 191] width 149 height 10
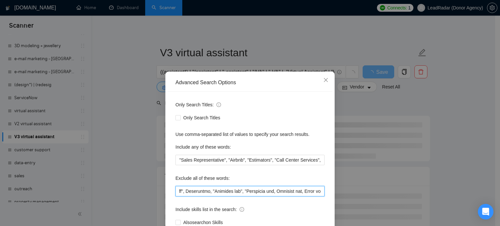
click at [273, 193] on input "text" at bounding box center [249, 191] width 149 height 10
click at [279, 192] on input "text" at bounding box center [249, 191] width 149 height 10
click at [304, 193] on input "text" at bounding box center [249, 191] width 149 height 10
click at [201, 191] on input "text" at bounding box center [249, 191] width 149 height 10
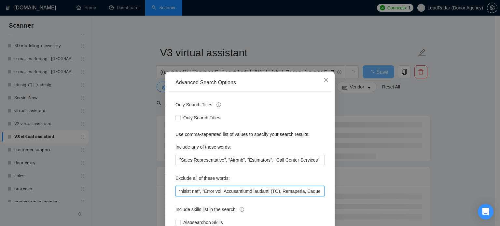
click at [218, 192] on input "text" at bounding box center [249, 191] width 149 height 10
click at [222, 192] on input "text" at bounding box center [249, 191] width 149 height 10
click at [273, 194] on input "text" at bounding box center [249, 191] width 149 height 10
click at [278, 192] on input "text" at bounding box center [249, 191] width 149 height 10
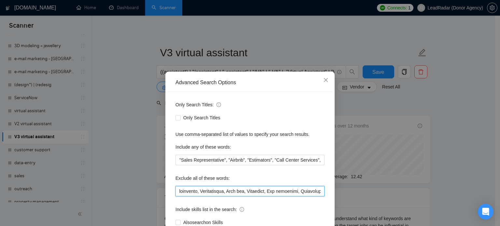
scroll to position [0, 862]
click at [251, 191] on input "text" at bounding box center [249, 191] width 149 height 10
click at [280, 193] on input "text" at bounding box center [249, 191] width 149 height 10
click at [253, 192] on input "text" at bounding box center [249, 191] width 149 height 10
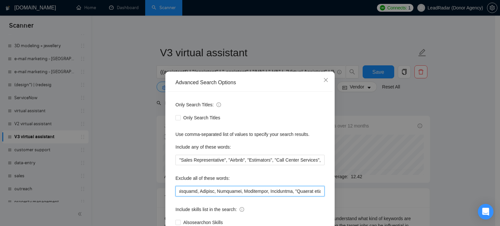
click at [289, 193] on input "text" at bounding box center [249, 191] width 149 height 10
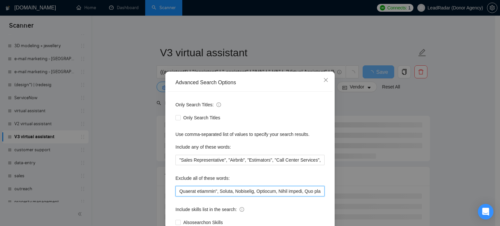
scroll to position [0, 1295]
click at [229, 192] on input "text" at bounding box center [249, 191] width 149 height 10
click at [255, 194] on input "text" at bounding box center [249, 191] width 149 height 10
click at [260, 194] on input "text" at bounding box center [249, 191] width 149 height 10
click at [295, 193] on input "text" at bounding box center [249, 191] width 149 height 10
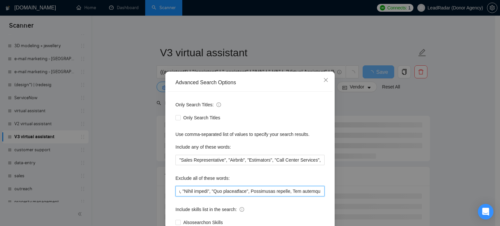
scroll to position [0, 1392]
click at [203, 192] on input "text" at bounding box center [249, 191] width 149 height 10
click at [238, 192] on input "text" at bounding box center [249, 191] width 149 height 10
click at [243, 192] on input "text" at bounding box center [249, 191] width 149 height 10
click at [270, 192] on input "text" at bounding box center [249, 191] width 149 height 10
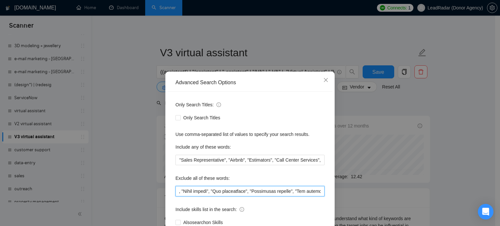
click at [275, 193] on input "text" at bounding box center [249, 191] width 149 height 10
click at [274, 192] on input "text" at bounding box center [249, 191] width 149 height 10
click at [300, 194] on input "text" at bounding box center [249, 191] width 149 height 10
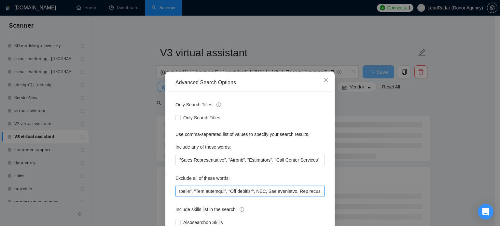
scroll to position [0, 1493]
click at [211, 192] on input "text" at bounding box center [249, 191] width 149 height 10
click at [240, 192] on input "text" at bounding box center [249, 191] width 149 height 10
click at [245, 192] on input "text" at bounding box center [249, 191] width 149 height 10
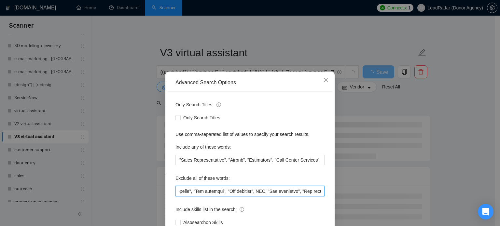
click at [276, 192] on input "text" at bounding box center [249, 191] width 149 height 10
click at [255, 192] on input "text" at bounding box center [249, 191] width 149 height 10
click at [256, 193] on input "text" at bounding box center [249, 191] width 149 height 10
click at [279, 192] on input "text" at bounding box center [249, 191] width 149 height 10
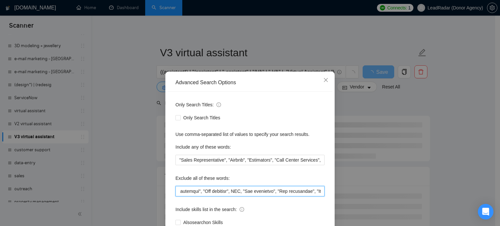
click at [284, 193] on input "text" at bounding box center [249, 191] width 149 height 10
click at [302, 193] on input "text" at bounding box center [249, 191] width 149 height 10
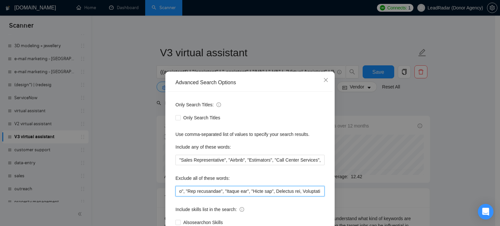
scroll to position [0, 1611]
click at [215, 192] on input "text" at bounding box center [249, 191] width 149 height 10
click at [240, 192] on input "text" at bounding box center [249, 191] width 149 height 10
click at [245, 192] on input "text" at bounding box center [249, 191] width 149 height 10
click at [273, 191] on input "text" at bounding box center [249, 191] width 149 height 10
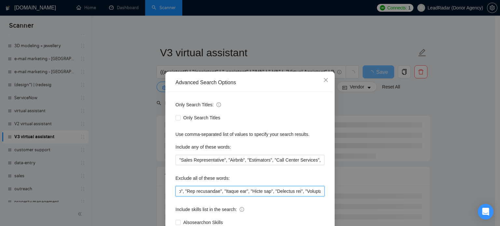
click at [279, 192] on input "text" at bounding box center [249, 191] width 149 height 10
click at [299, 192] on input "text" at bounding box center [249, 191] width 149 height 10
click at [190, 192] on input "text" at bounding box center [249, 191] width 149 height 10
click at [224, 193] on input "text" at bounding box center [249, 191] width 149 height 10
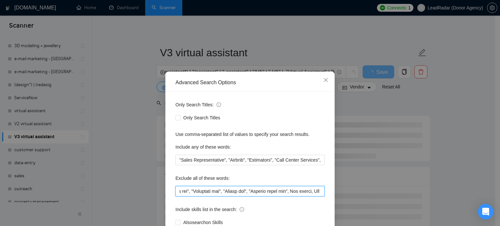
click at [227, 193] on input "text" at bounding box center [249, 191] width 149 height 10
click at [228, 192] on input "text" at bounding box center [249, 191] width 149 height 10
click at [249, 192] on input "text" at bounding box center [249, 191] width 149 height 10
click at [255, 193] on input "text" at bounding box center [249, 191] width 149 height 10
click at [254, 192] on input "text" at bounding box center [249, 191] width 149 height 10
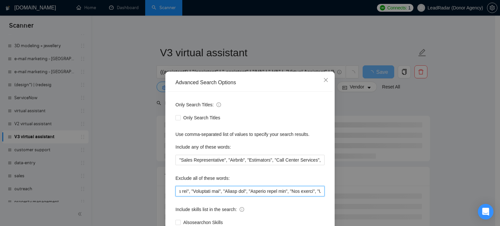
click at [272, 193] on input "text" at bounding box center [249, 191] width 149 height 10
click at [278, 193] on input "text" at bounding box center [249, 191] width 149 height 10
click at [276, 192] on input "text" at bounding box center [249, 191] width 149 height 10
click at [300, 192] on input "text" at bounding box center [249, 191] width 149 height 10
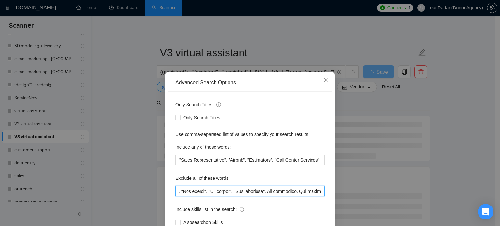
click at [197, 192] on input "text" at bounding box center [249, 191] width 149 height 10
click at [196, 192] on input "text" at bounding box center [249, 191] width 149 height 10
click at [226, 192] on input "text" at bounding box center [249, 191] width 149 height 10
click at [230, 192] on input "text" at bounding box center [249, 191] width 149 height 10
click at [251, 192] on input "text" at bounding box center [249, 191] width 149 height 10
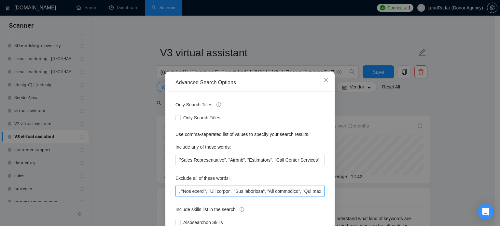
click at [255, 192] on input "text" at bounding box center [249, 191] width 149 height 10
click at [289, 192] on input "text" at bounding box center [249, 191] width 149 height 10
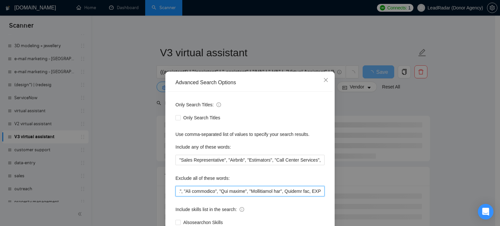
scroll to position [0, 1917]
click at [209, 192] on input "text" at bounding box center [249, 191] width 149 height 10
click at [210, 192] on input "text" at bounding box center [249, 191] width 149 height 10
click at [232, 193] on input "text" at bounding box center [249, 191] width 149 height 10
click at [235, 191] on input "text" at bounding box center [249, 191] width 149 height 10
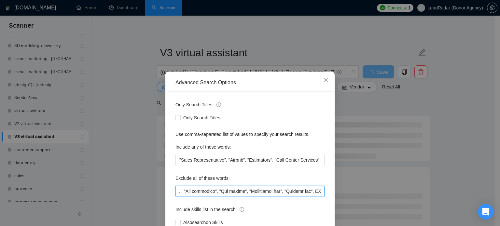
click at [282, 193] on input "text" at bounding box center [249, 191] width 149 height 10
click at [240, 192] on input "text" at bounding box center [249, 191] width 149 height 10
click at [264, 191] on input "text" at bounding box center [249, 191] width 149 height 10
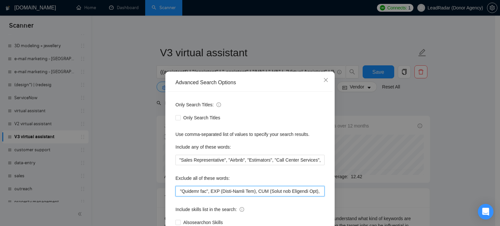
click at [268, 192] on input "text" at bounding box center [249, 191] width 149 height 10
click at [288, 192] on input "text" at bounding box center [249, 191] width 149 height 10
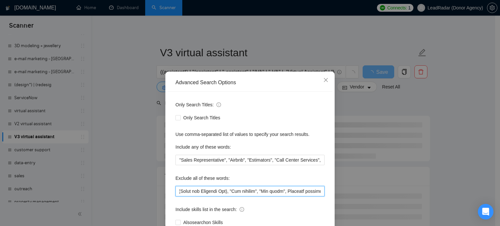
scroll to position [0, 2113]
click at [202, 192] on input "text" at bounding box center [249, 191] width 149 height 10
click at [240, 192] on input "text" at bounding box center [249, 191] width 149 height 10
click at [238, 192] on input "text" at bounding box center [249, 191] width 149 height 10
click at [239, 192] on input "text" at bounding box center [249, 191] width 149 height 10
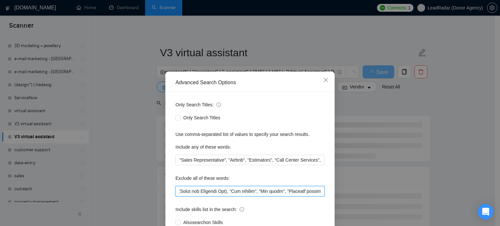
click at [243, 192] on input "text" at bounding box center [249, 191] width 149 height 10
click at [269, 194] on input "text" at bounding box center [249, 191] width 149 height 10
click at [274, 192] on input "text" at bounding box center [249, 191] width 149 height 10
click at [306, 192] on input "text" at bounding box center [249, 191] width 149 height 10
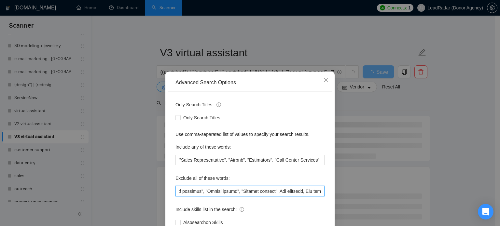
click at [186, 192] on input "text" at bounding box center [249, 191] width 149 height 10
click at [212, 192] on input "text" at bounding box center [249, 191] width 149 height 10
click at [216, 193] on input "text" at bounding box center [249, 191] width 149 height 10
click at [247, 193] on input "text" at bounding box center [249, 191] width 149 height 10
click at [251, 193] on input "text" at bounding box center [249, 191] width 149 height 10
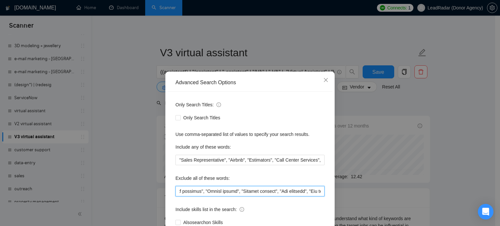
click at [270, 193] on input "text" at bounding box center [249, 191] width 149 height 10
click at [275, 191] on input "text" at bounding box center [249, 191] width 149 height 10
click at [299, 192] on input "text" at bounding box center [249, 191] width 149 height 10
click at [304, 192] on input "text" at bounding box center [249, 191] width 149 height 10
click at [303, 192] on input "text" at bounding box center [249, 191] width 149 height 10
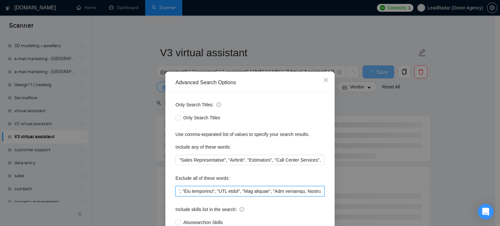
scroll to position [0, 2363]
click at [202, 193] on input "text" at bounding box center [249, 191] width 149 height 10
click at [207, 191] on input "text" at bounding box center [249, 191] width 149 height 10
click at [229, 192] on input "text" at bounding box center [249, 191] width 149 height 10
click at [266, 193] on input "text" at bounding box center [249, 191] width 149 height 10
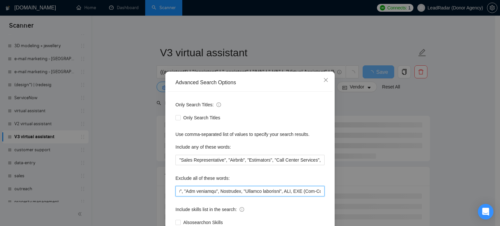
scroll to position [0, 2453]
click at [231, 192] on input "text" at bounding box center [249, 191] width 149 height 10
click at [278, 193] on input "text" at bounding box center [249, 191] width 149 height 10
click at [284, 192] on input "text" at bounding box center [249, 191] width 149 height 10
click at [317, 193] on input "text" at bounding box center [249, 191] width 149 height 10
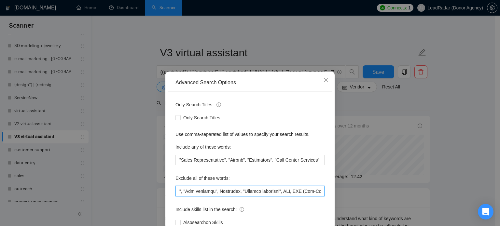
scroll to position [0, 2455]
click at [199, 193] on input "text" at bounding box center [249, 191] width 149 height 10
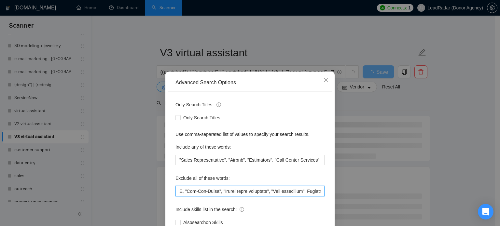
scroll to position [0, 2572]
click at [205, 193] on input "text" at bounding box center [249, 191] width 149 height 10
click at [243, 192] on input "text" at bounding box center [249, 191] width 149 height 10
click at [249, 192] on input "text" at bounding box center [249, 191] width 149 height 10
click at [299, 193] on input "text" at bounding box center [249, 191] width 149 height 10
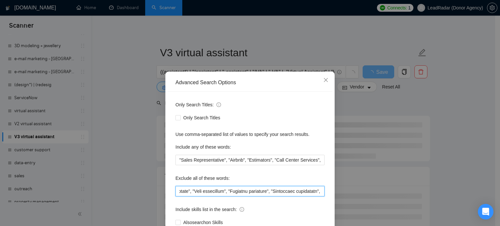
scroll to position [0, 2651]
click at [224, 193] on input "text" at bounding box center [249, 191] width 149 height 10
click at [257, 192] on input "text" at bounding box center [249, 191] width 149 height 10
click at [196, 190] on input "text" at bounding box center [249, 191] width 149 height 10
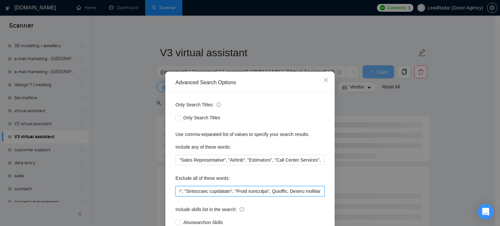
click at [197, 191] on input "text" at bounding box center [249, 191] width 149 height 10
click at [229, 193] on input "text" at bounding box center [249, 191] width 149 height 10
click at [233, 192] on input "text" at bounding box center [249, 191] width 149 height 10
click at [241, 194] on input "text" at bounding box center [249, 191] width 149 height 10
click at [242, 192] on input "text" at bounding box center [249, 191] width 149 height 10
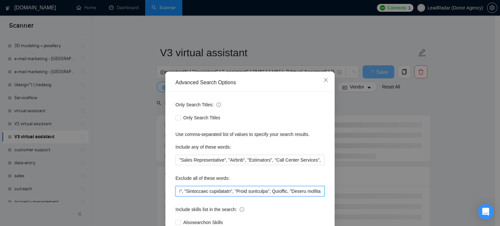
click at [244, 193] on input "text" at bounding box center [249, 191] width 149 height 10
click at [290, 192] on input "text" at bounding box center [249, 191] width 149 height 10
click at [233, 192] on input "text" at bounding box center [249, 191] width 149 height 10
click at [255, 191] on input "text" at bounding box center [249, 191] width 149 height 10
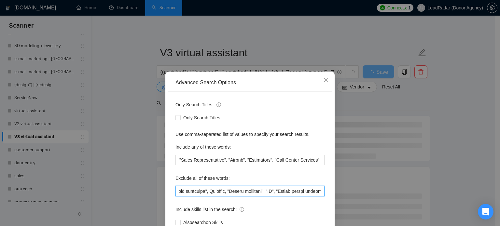
click at [260, 191] on input "text" at bounding box center [249, 191] width 149 height 10
click at [297, 194] on input "text" at bounding box center [249, 191] width 149 height 10
click at [202, 192] on input "text" at bounding box center [249, 191] width 149 height 10
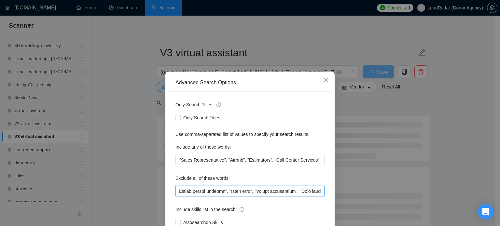
click at [234, 192] on input "text" at bounding box center [249, 191] width 149 height 10
click at [238, 191] on input "text" at bounding box center [249, 191] width 149 height 10
click at [272, 194] on input "text" at bounding box center [249, 191] width 149 height 10
click at [278, 193] on input "text" at bounding box center [249, 191] width 149 height 10
click at [278, 192] on input "text" at bounding box center [249, 191] width 149 height 10
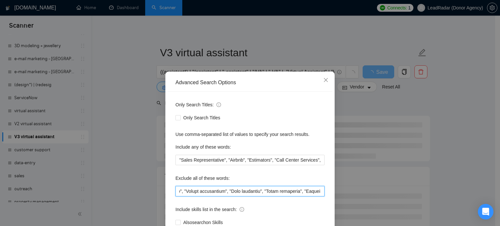
scroll to position [0, 2969]
click at [246, 192] on input "text" at bounding box center [249, 191] width 149 height 10
click at [251, 192] on input "text" at bounding box center [249, 191] width 149 height 10
click at [275, 192] on input "text" at bounding box center [249, 191] width 149 height 10
click at [276, 192] on input "text" at bounding box center [249, 191] width 149 height 10
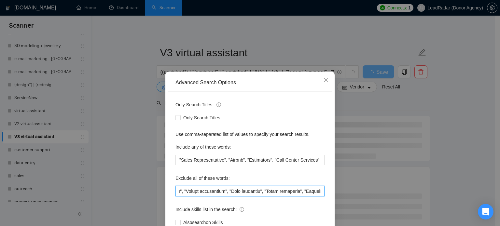
click at [282, 192] on input "text" at bounding box center [249, 191] width 149 height 10
click at [305, 192] on input "text" at bounding box center [249, 191] width 149 height 10
click at [225, 193] on input "text" at bounding box center [249, 191] width 149 height 10
click at [252, 192] on input "text" at bounding box center [249, 191] width 149 height 10
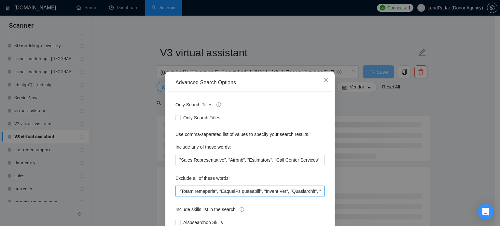
click at [251, 192] on input "text" at bounding box center [249, 191] width 149 height 10
click at [256, 193] on input "text" at bounding box center [249, 191] width 149 height 10
click at [284, 192] on input "text" at bounding box center [249, 191] width 149 height 10
click at [227, 192] on input "text" at bounding box center [249, 191] width 149 height 10
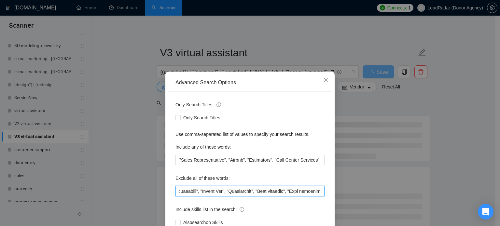
click at [262, 193] on input "text" at bounding box center [249, 191] width 149 height 10
click at [268, 192] on input "text" at bounding box center [249, 191] width 149 height 10
click at [288, 192] on input "text" at bounding box center [249, 191] width 149 height 10
click at [316, 193] on input "text" at bounding box center [249, 191] width 149 height 10
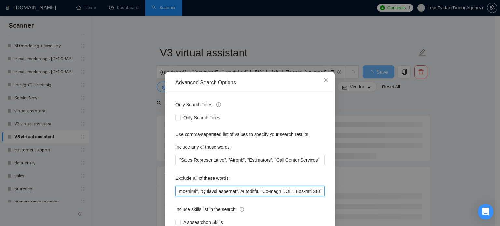
click at [194, 192] on input "text" at bounding box center [249, 191] width 149 height 10
click at [224, 193] on input "text" at bounding box center [249, 191] width 149 height 10
click at [229, 192] on input "text" at bounding box center [249, 191] width 149 height 10
click at [250, 193] on input "text" at bounding box center [249, 191] width 149 height 10
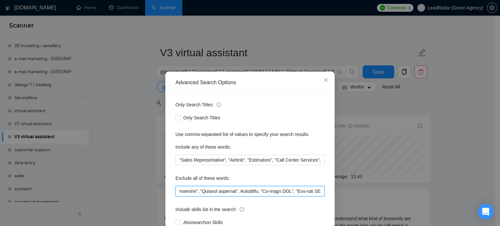
click at [256, 191] on input "text" at bounding box center [249, 191] width 149 height 10
click at [313, 192] on input "text" at bounding box center [249, 191] width 149 height 10
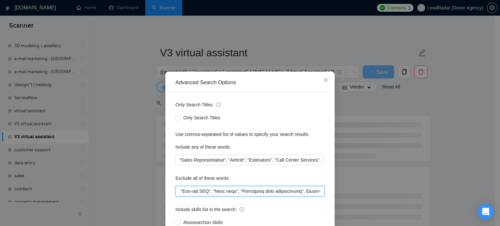
scroll to position [0, 3359]
click at [204, 191] on input "text" at bounding box center [249, 191] width 149 height 10
click at [240, 193] on input "text" at bounding box center [249, 191] width 149 height 10
click at [245, 192] on input "text" at bounding box center [249, 191] width 149 height 10
click at [255, 193] on input "text" at bounding box center [249, 191] width 149 height 10
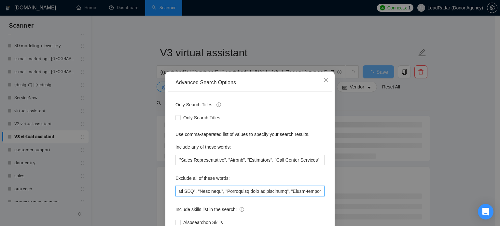
scroll to position [0, 3373]
click at [244, 193] on input "text" at bounding box center [249, 191] width 149 height 10
click at [281, 193] on input "text" at bounding box center [249, 191] width 149 height 10
click at [202, 192] on input "text" at bounding box center [249, 191] width 149 height 10
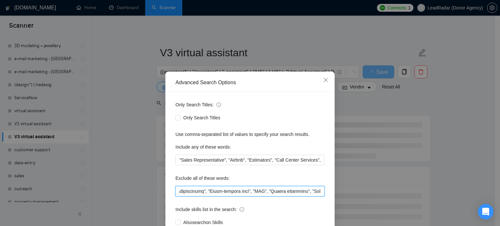
click at [222, 192] on input "text" at bounding box center [249, 191] width 149 height 10
click at [223, 192] on input "text" at bounding box center [249, 191] width 149 height 10
click at [229, 191] on input "text" at bounding box center [249, 191] width 149 height 10
click at [269, 193] on input "text" at bounding box center [249, 191] width 149 height 10
click at [274, 191] on input "text" at bounding box center [249, 191] width 149 height 10
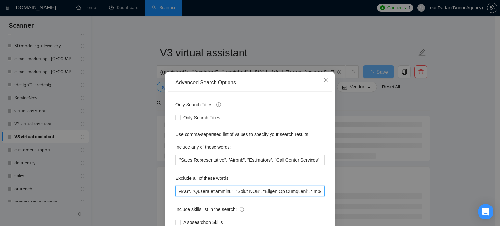
scroll to position [0, 3534]
click at [241, 193] on input "text" at bounding box center [249, 191] width 149 height 10
click at [245, 191] on input "text" at bounding box center [249, 191] width 149 height 10
click at [276, 193] on input "text" at bounding box center [249, 191] width 149 height 10
click at [282, 192] on input "text" at bounding box center [249, 191] width 149 height 10
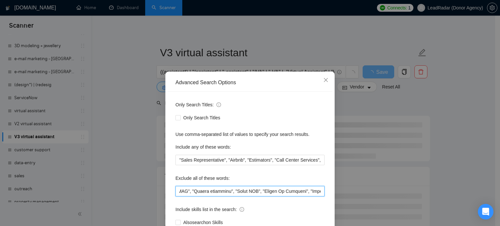
click at [281, 192] on input "text" at bounding box center [249, 191] width 149 height 10
click at [235, 192] on input "text" at bounding box center [249, 191] width 149 height 10
click at [241, 193] on input "text" at bounding box center [249, 191] width 149 height 10
click at [239, 192] on input "text" at bounding box center [249, 191] width 149 height 10
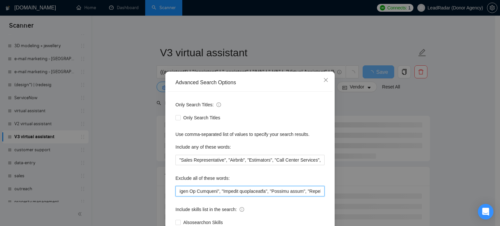
click at [258, 194] on input "text" at bounding box center [249, 191] width 149 height 10
click at [261, 192] on input "text" at bounding box center [249, 191] width 149 height 10
click at [297, 192] on input "text" at bounding box center [249, 191] width 149 height 10
click at [211, 192] on input "text" at bounding box center [249, 191] width 149 height 10
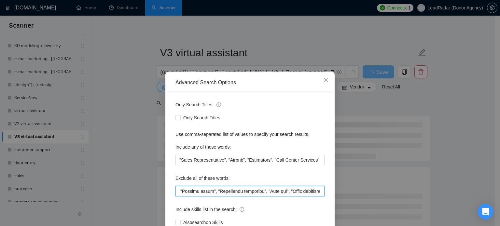
click at [213, 191] on input "text" at bounding box center [249, 191] width 149 height 10
click at [238, 191] on input "text" at bounding box center [249, 191] width 149 height 10
click at [242, 192] on input "text" at bounding box center [249, 191] width 149 height 10
click at [265, 194] on input "text" at bounding box center [249, 191] width 149 height 10
click at [270, 192] on input "text" at bounding box center [249, 191] width 149 height 10
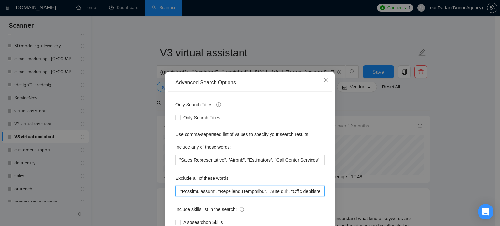
click at [306, 191] on input "text" at bounding box center [249, 191] width 149 height 10
click at [305, 192] on input "text" at bounding box center [249, 191] width 149 height 10
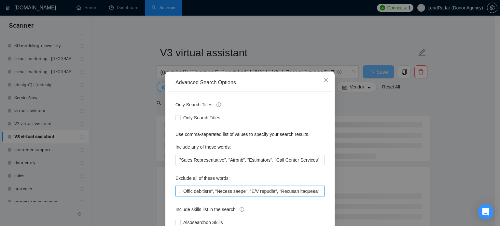
scroll to position [0, 3821]
click at [200, 192] on input "text" at bounding box center [249, 191] width 149 height 10
click at [241, 193] on input "text" at bounding box center [249, 191] width 149 height 10
click at [242, 193] on input "text" at bounding box center [249, 191] width 149 height 10
click at [248, 193] on input "text" at bounding box center [249, 191] width 149 height 10
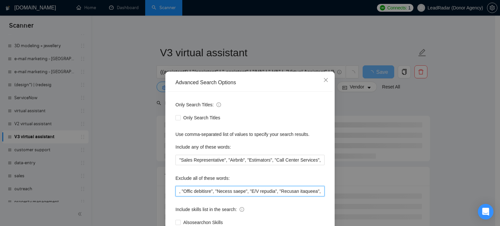
click at [293, 194] on input "text" at bounding box center [249, 191] width 149 height 10
click at [197, 192] on input "text" at bounding box center [249, 191] width 149 height 10
click at [242, 193] on input "text" at bounding box center [249, 191] width 149 height 10
click at [247, 192] on input "text" at bounding box center [249, 191] width 149 height 10
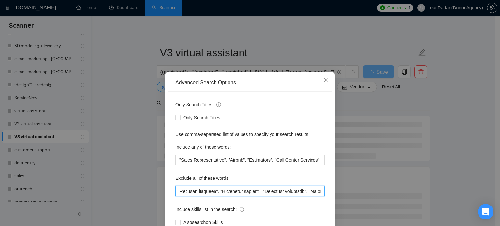
click at [274, 192] on input "text" at bounding box center [249, 191] width 149 height 10
click at [281, 192] on input "text" at bounding box center [249, 191] width 149 height 10
click at [279, 192] on input "text" at bounding box center [249, 191] width 149 height 10
click at [279, 193] on input "text" at bounding box center [249, 191] width 149 height 10
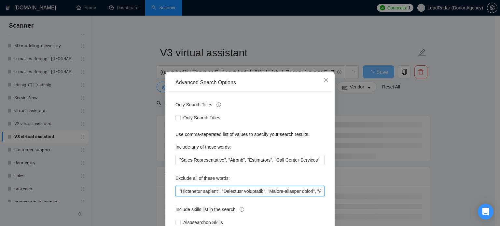
click at [283, 191] on input "text" at bounding box center [249, 191] width 149 height 10
click at [319, 193] on input "text" at bounding box center [249, 191] width 149 height 10
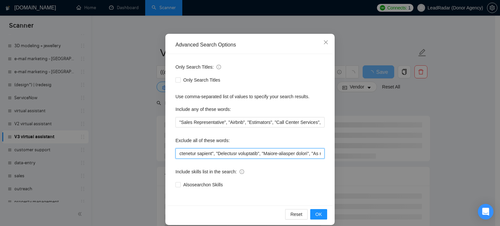
scroll to position [44, 0]
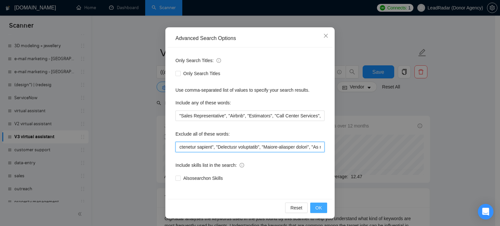
type input ""Social media", "Amazon FBA", "Pipedrive", "DevOps", "Notion", WordPress, Devel…"
click at [315, 208] on span "OK" at bounding box center [318, 207] width 7 height 7
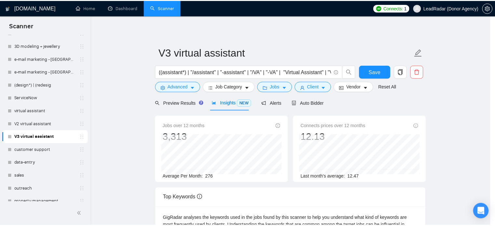
scroll to position [12, 0]
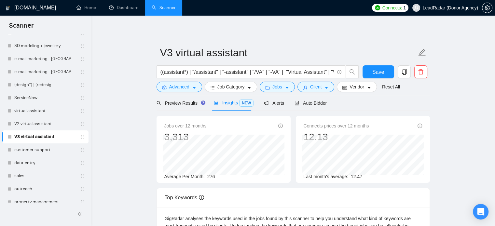
drag, startPoint x: 38, startPoint y: 126, endPoint x: 307, endPoint y: 31, distance: 285.1
click at [38, 126] on link "V2 virtual assistant" at bounding box center [45, 124] width 62 height 13
click at [382, 74] on span "Save" at bounding box center [378, 72] width 12 height 8
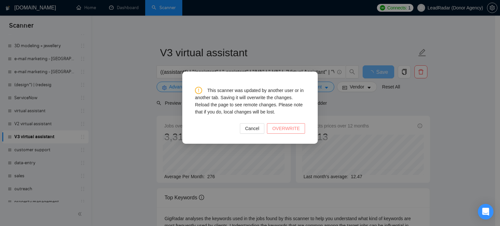
click at [290, 128] on span "OVERWRITE" at bounding box center [286, 128] width 28 height 7
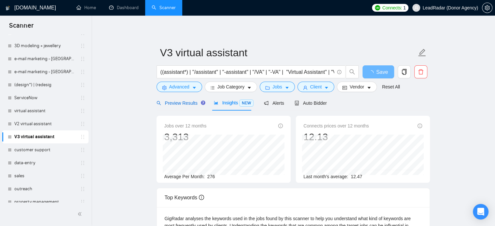
click at [175, 104] on span "Preview Results" at bounding box center [180, 103] width 47 height 5
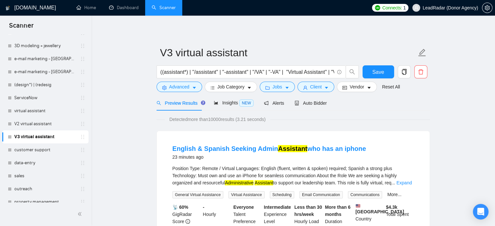
click at [351, 109] on div "Preview Results Insights NEW Alerts Auto Bidder" at bounding box center [293, 102] width 273 height 15
click at [39, 119] on link "V2 virtual assistant" at bounding box center [45, 124] width 62 height 13
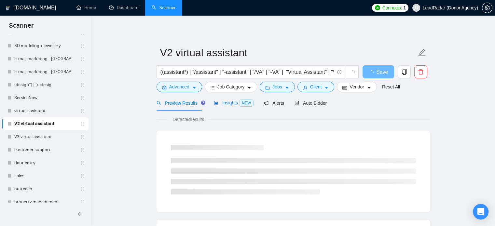
click at [224, 104] on span "Insights NEW" at bounding box center [234, 102] width 40 height 5
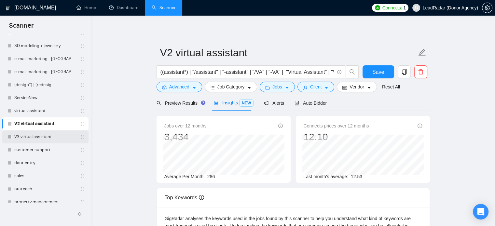
click at [31, 135] on link "V3 virtual assistant" at bounding box center [45, 137] width 62 height 13
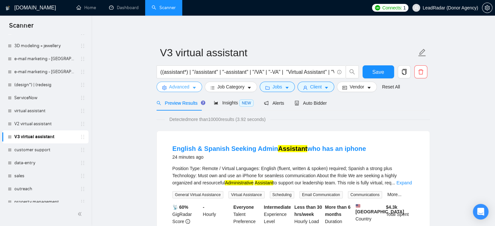
click at [184, 86] on span "Advanced" at bounding box center [179, 86] width 20 height 7
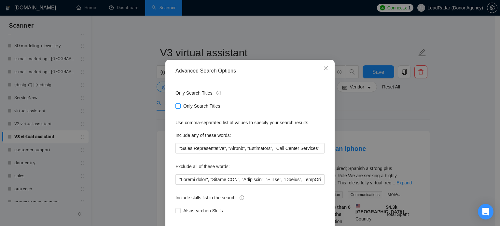
click at [186, 110] on span "Only Search Titles" at bounding box center [202, 106] width 42 height 7
click at [180, 108] on input "Only Search Titles" at bounding box center [177, 106] width 5 height 5
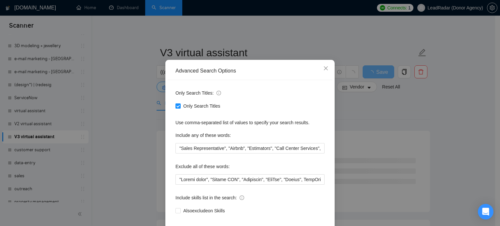
click at [382, 102] on div "Advanced Search Options Only Search Titles: Only Search Titles Use comma-separa…" at bounding box center [250, 113] width 500 height 226
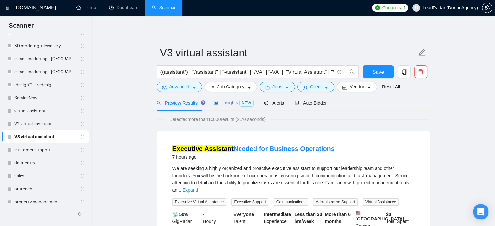
click at [222, 103] on span "Insights NEW" at bounding box center [234, 102] width 40 height 5
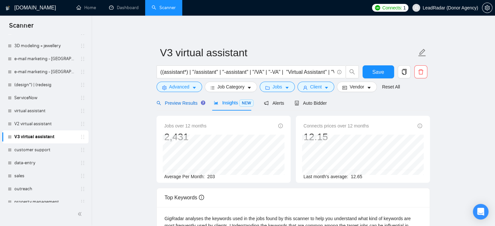
click at [166, 103] on span "Preview Results" at bounding box center [180, 103] width 47 height 5
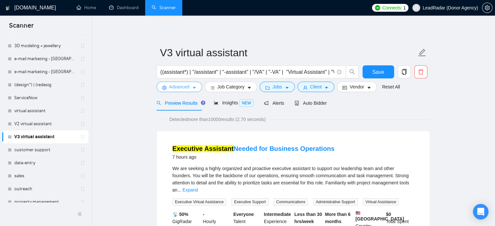
click at [192, 86] on icon "caret-down" at bounding box center [194, 88] width 5 height 5
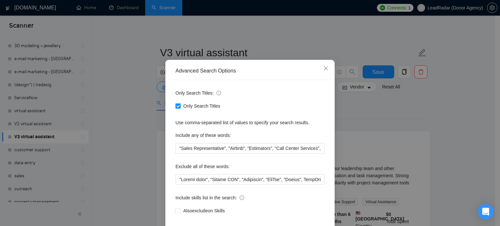
drag, startPoint x: 175, startPoint y: 118, endPoint x: 178, endPoint y: 118, distance: 3.3
click at [175, 108] on input "Only Search Titles" at bounding box center [177, 106] width 5 height 5
checkbox input "false"
click at [352, 118] on div "Advanced Search Options Only Search Titles: Only Search Titles Use comma-separa…" at bounding box center [250, 113] width 500 height 226
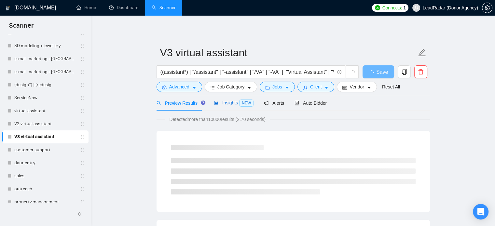
click at [225, 104] on span "Insights NEW" at bounding box center [234, 102] width 40 height 5
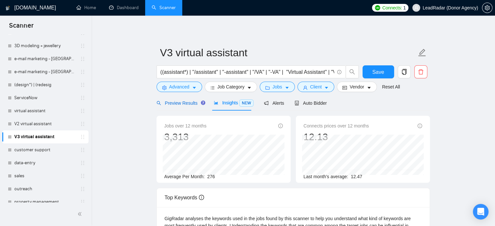
click at [180, 102] on span "Preview Results" at bounding box center [180, 103] width 47 height 5
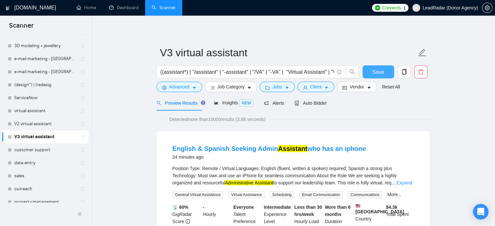
click at [382, 67] on button "Save" at bounding box center [379, 71] width 32 height 13
click at [46, 120] on link "V2 virtual assistant" at bounding box center [45, 124] width 62 height 13
click at [31, 127] on link "V2 virtual assistant" at bounding box center [45, 124] width 62 height 13
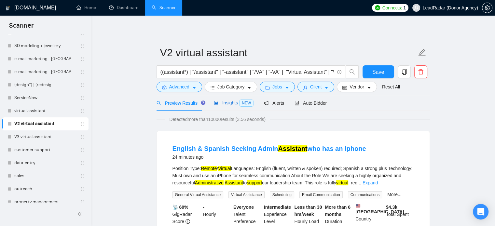
click at [225, 105] on span "Insights NEW" at bounding box center [234, 102] width 40 height 5
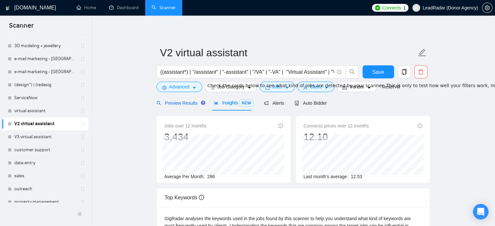
click at [180, 105] on span "Preview Results" at bounding box center [180, 103] width 47 height 5
click at [186, 86] on span "Advanced" at bounding box center [179, 86] width 20 height 7
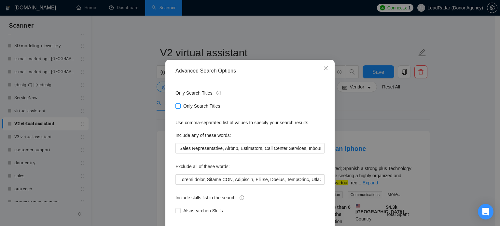
click at [175, 108] on input "Only Search Titles" at bounding box center [177, 106] width 5 height 5
click at [328, 77] on span "Close" at bounding box center [326, 69] width 18 height 18
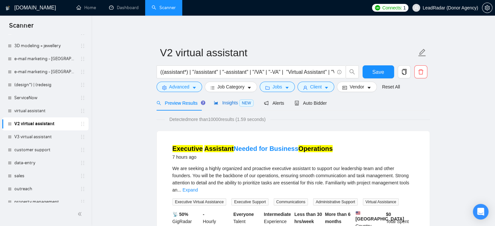
click at [228, 102] on span "Insights NEW" at bounding box center [234, 102] width 40 height 5
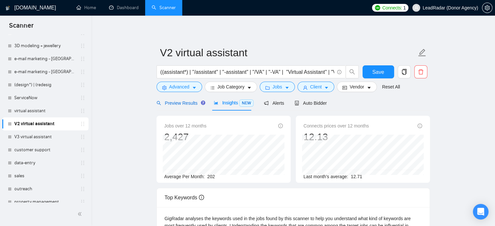
click at [182, 101] on span "Preview Results" at bounding box center [180, 103] width 47 height 5
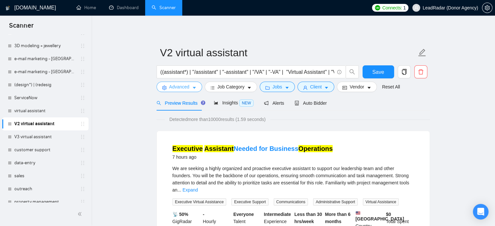
click at [175, 86] on span "Advanced" at bounding box center [179, 86] width 20 height 7
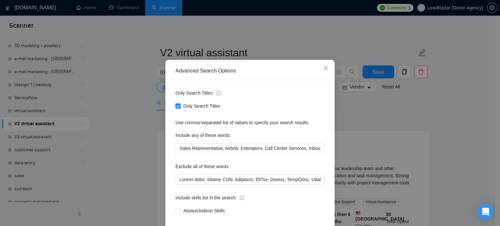
click at [181, 110] on span "Only Search Titles" at bounding box center [202, 106] width 42 height 7
click at [179, 108] on input "Only Search Titles" at bounding box center [177, 106] width 5 height 5
checkbox input "false"
click at [364, 117] on div "Advanced Search Options Only Search Titles: Only Search Titles Use comma-separa…" at bounding box center [250, 113] width 500 height 226
